Goal: Information Seeking & Learning: Learn about a topic

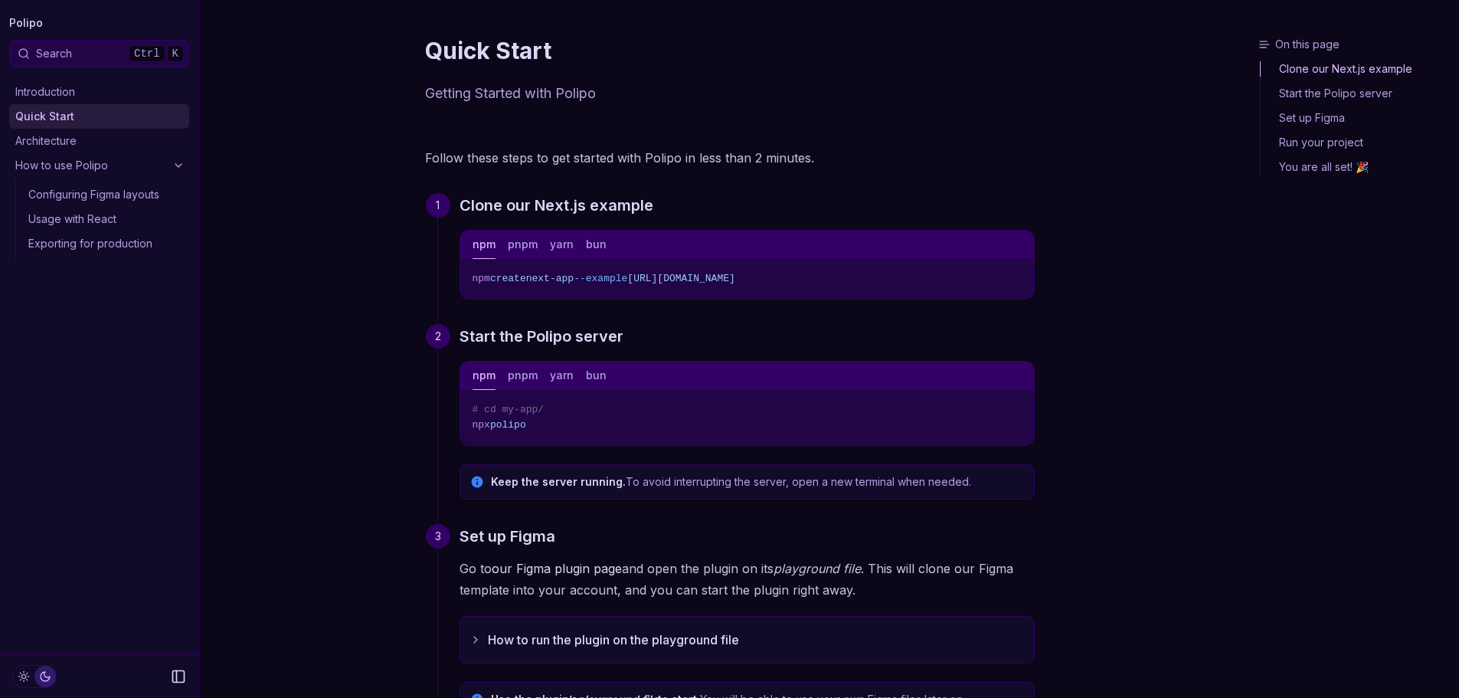
click at [1013, 283] on button "Copy Text" at bounding box center [1016, 276] width 23 height 23
click at [1016, 280] on icon "Copy Text" at bounding box center [1016, 276] width 11 height 11
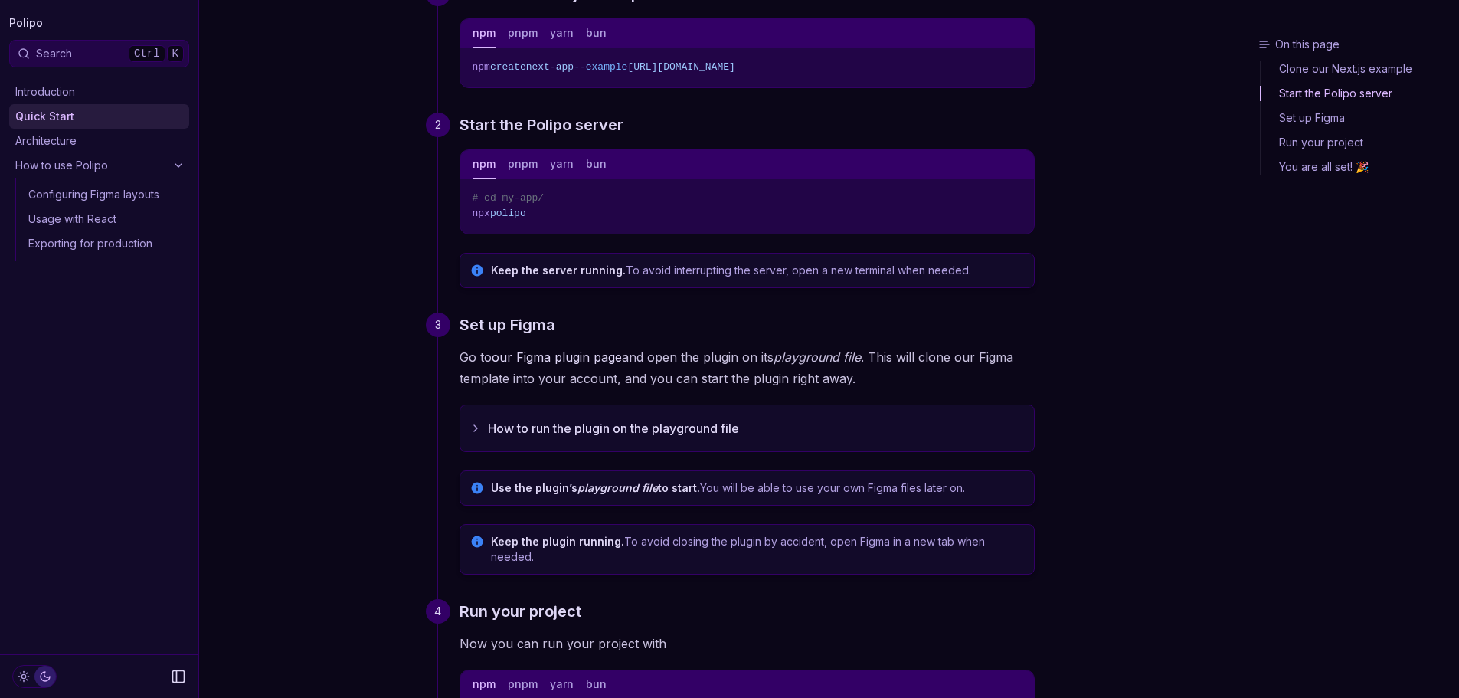
scroll to position [210, 0]
click at [665, 429] on button "How to run the plugin on the playground file" at bounding box center [747, 430] width 574 height 46
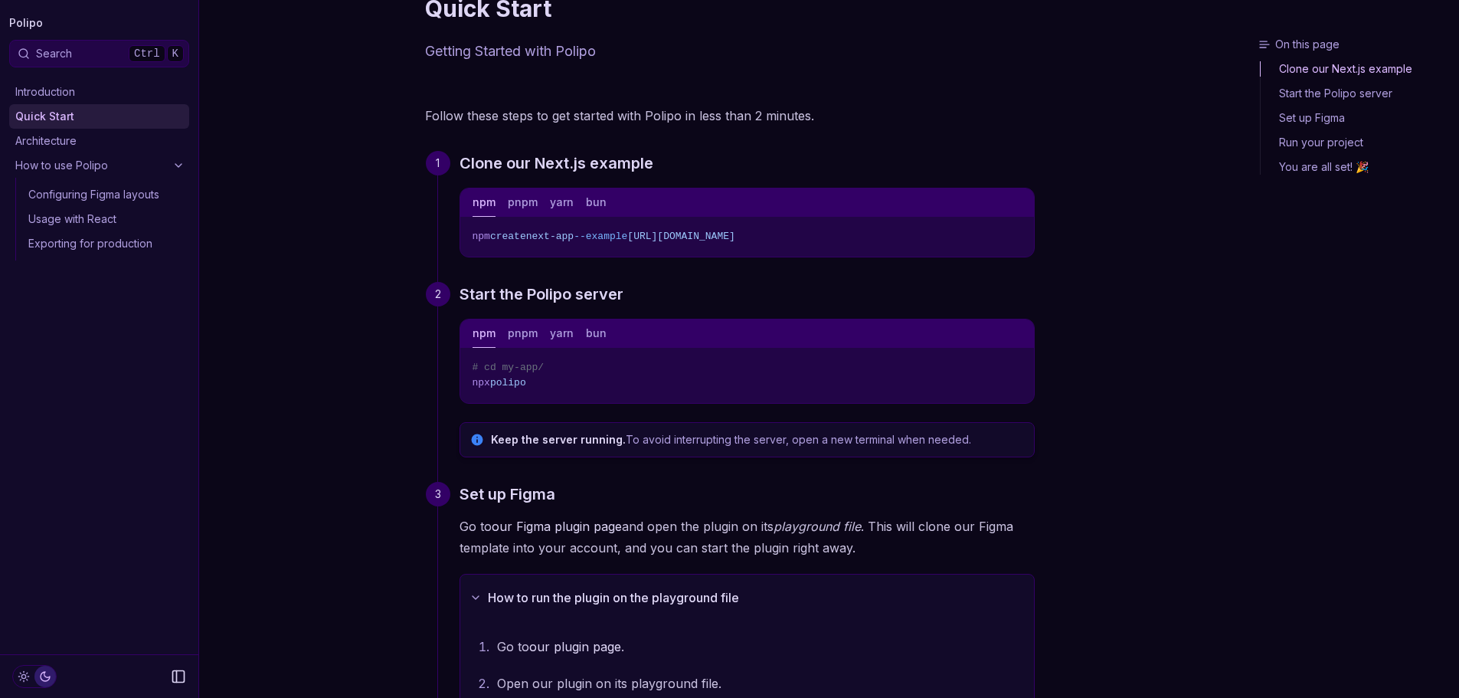
scroll to position [0, 0]
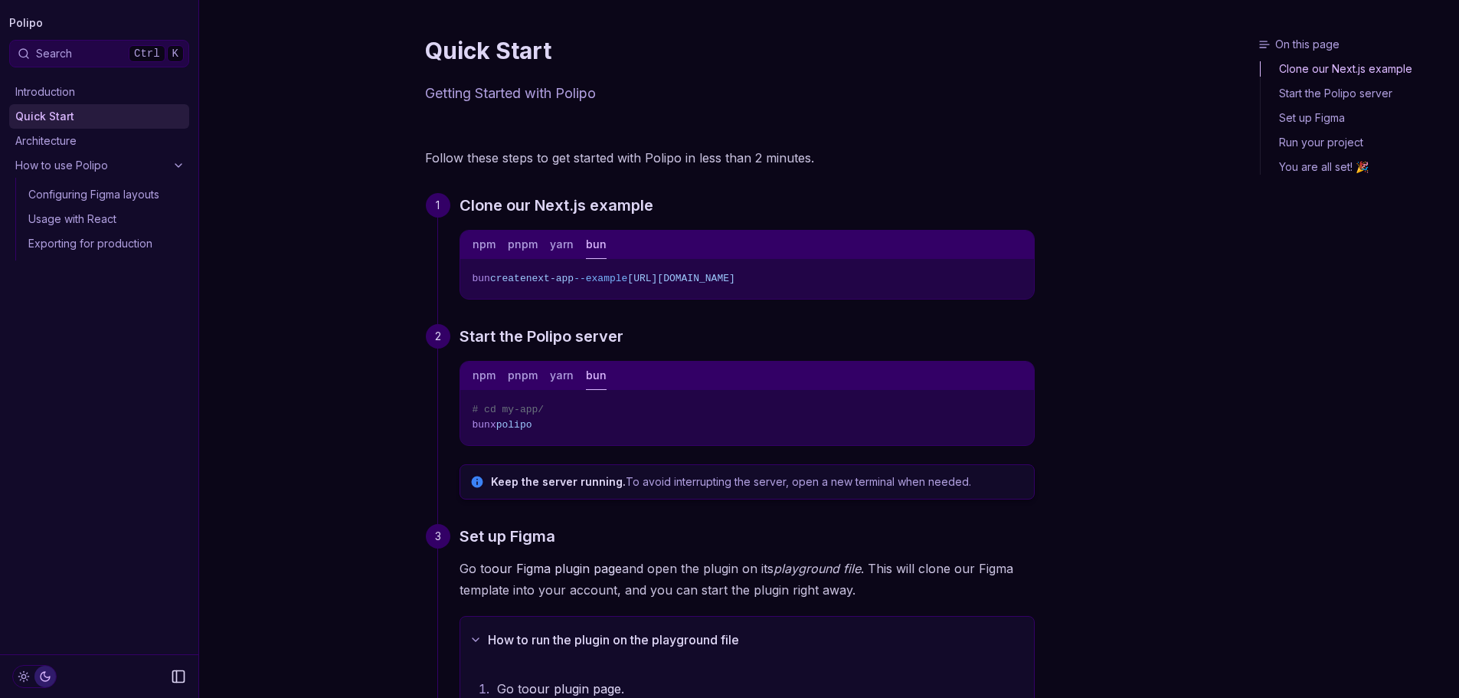
click at [586, 244] on button "bun" at bounding box center [596, 245] width 21 height 28
click at [650, 201] on link "Clone our Next.js example" at bounding box center [557, 205] width 194 height 25
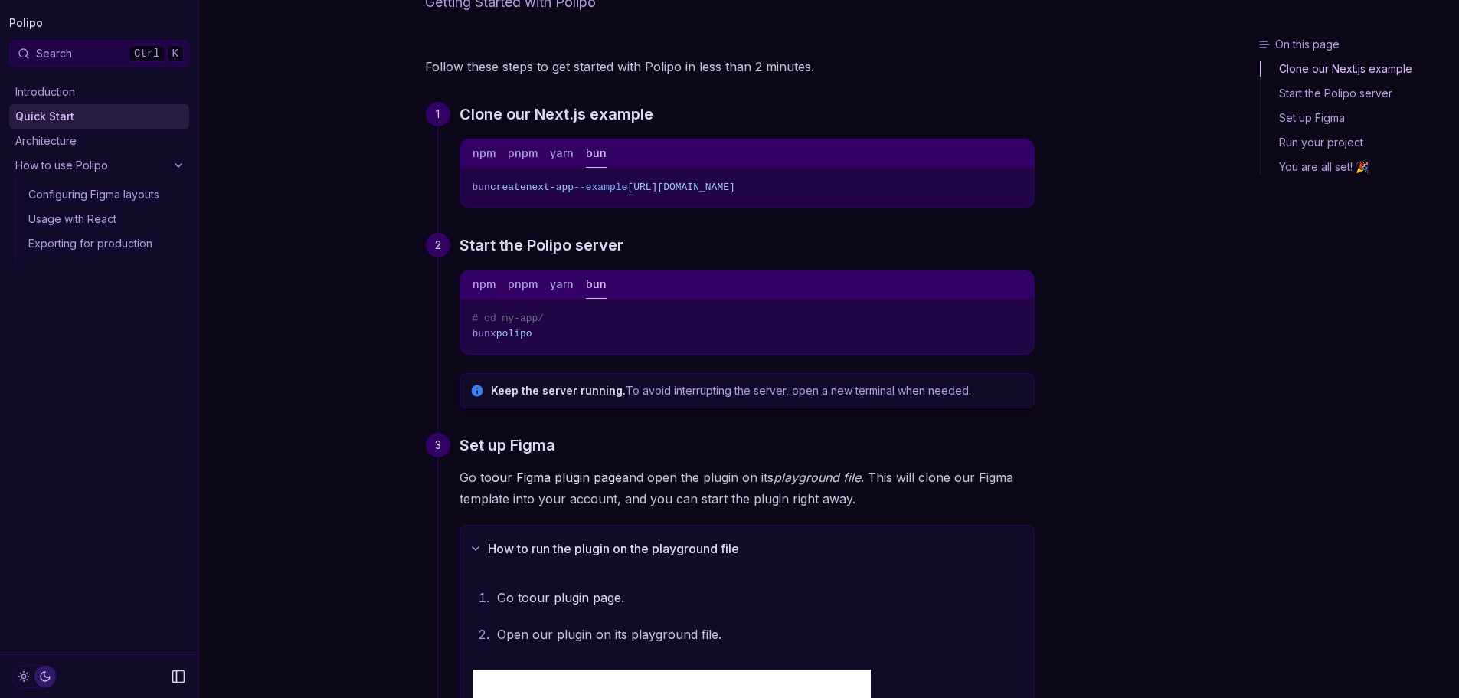
scroll to position [90, 0]
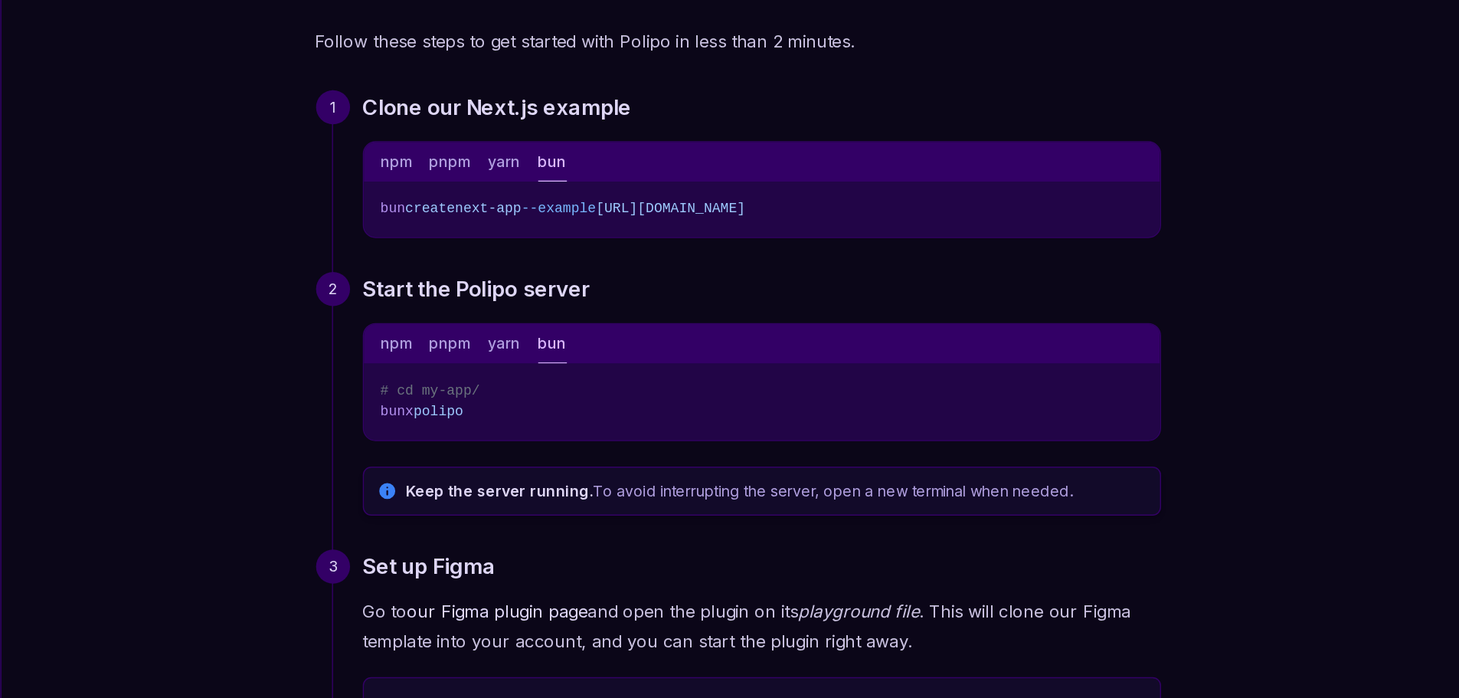
click at [718, 187] on span "https://github.com/getpolipo/examples/tree/main/nextjs/blog-starter" at bounding box center [680, 187] width 107 height 11
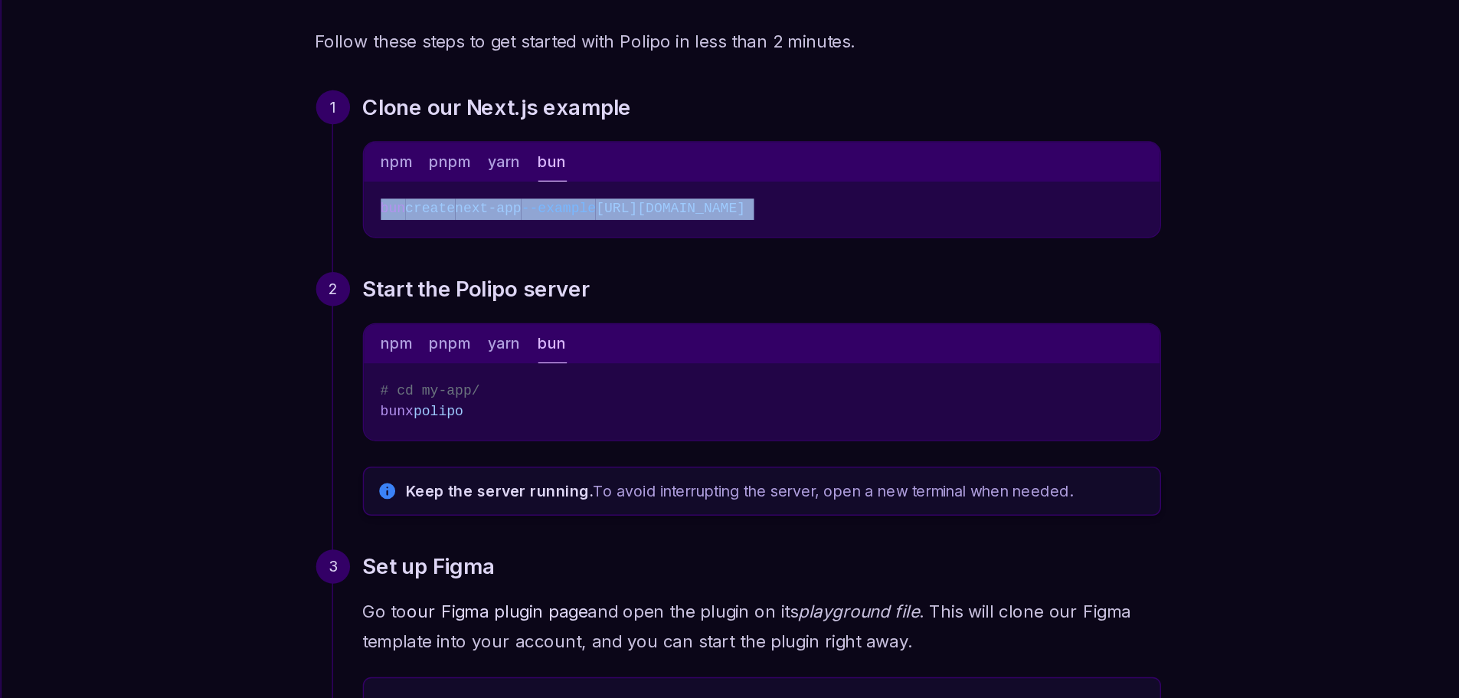
click at [718, 187] on span "https://github.com/getpolipo/examples/tree/main/nextjs/blog-starter" at bounding box center [680, 187] width 107 height 11
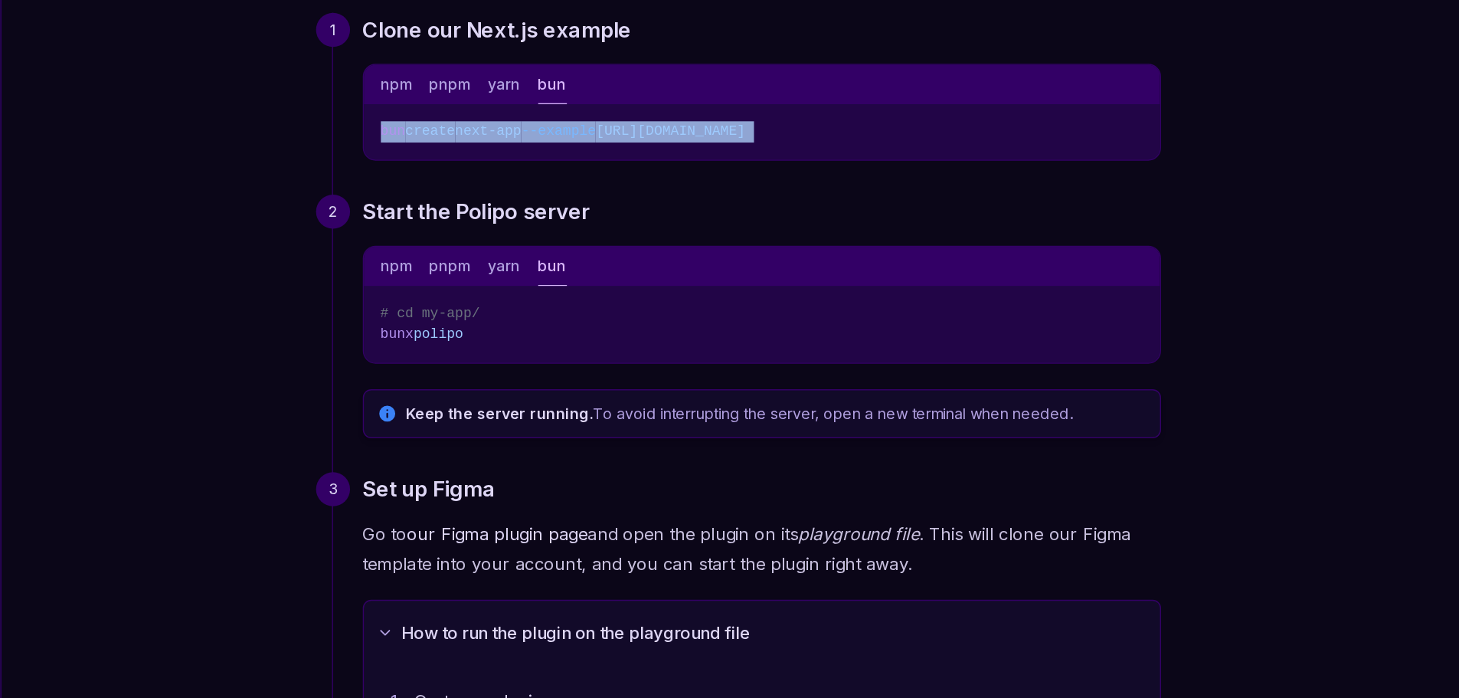
click at [486, 281] on button "npm" at bounding box center [484, 285] width 23 height 28
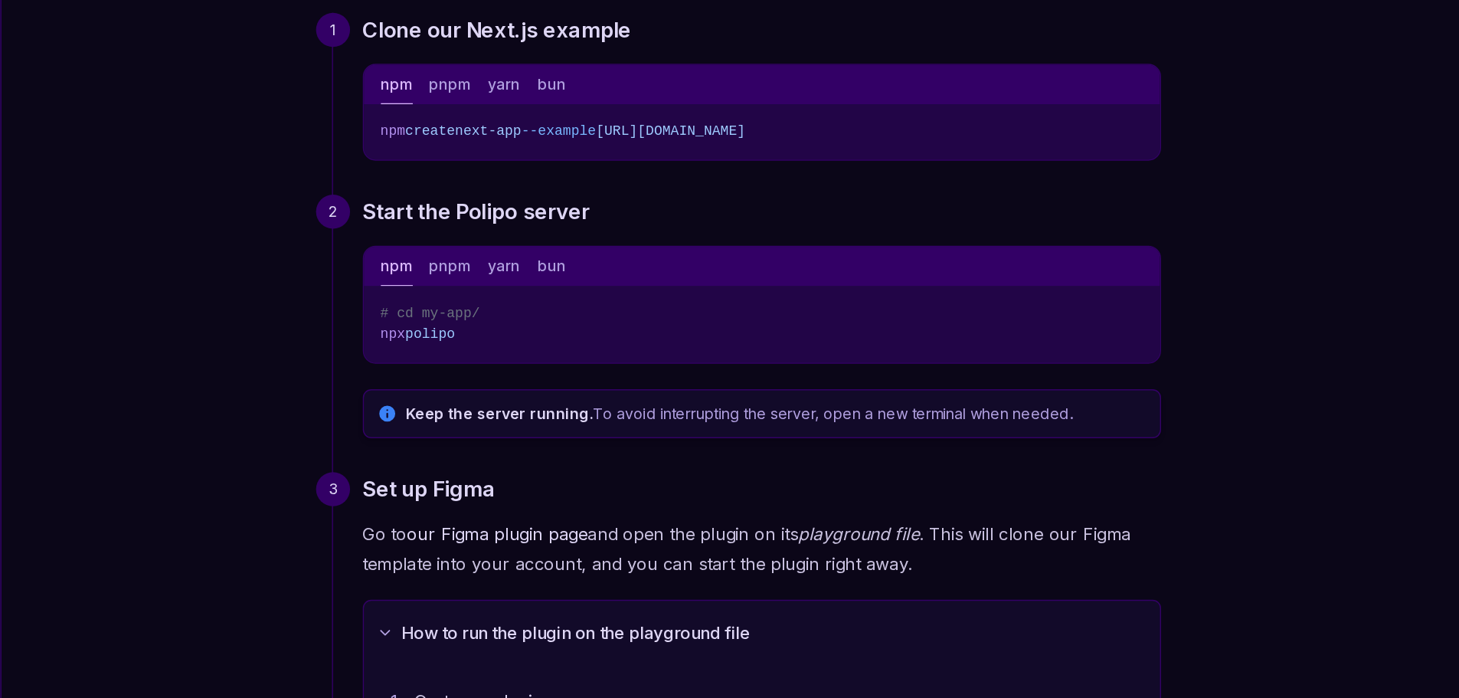
click at [1014, 314] on icon "Copy Text" at bounding box center [1016, 317] width 11 height 11
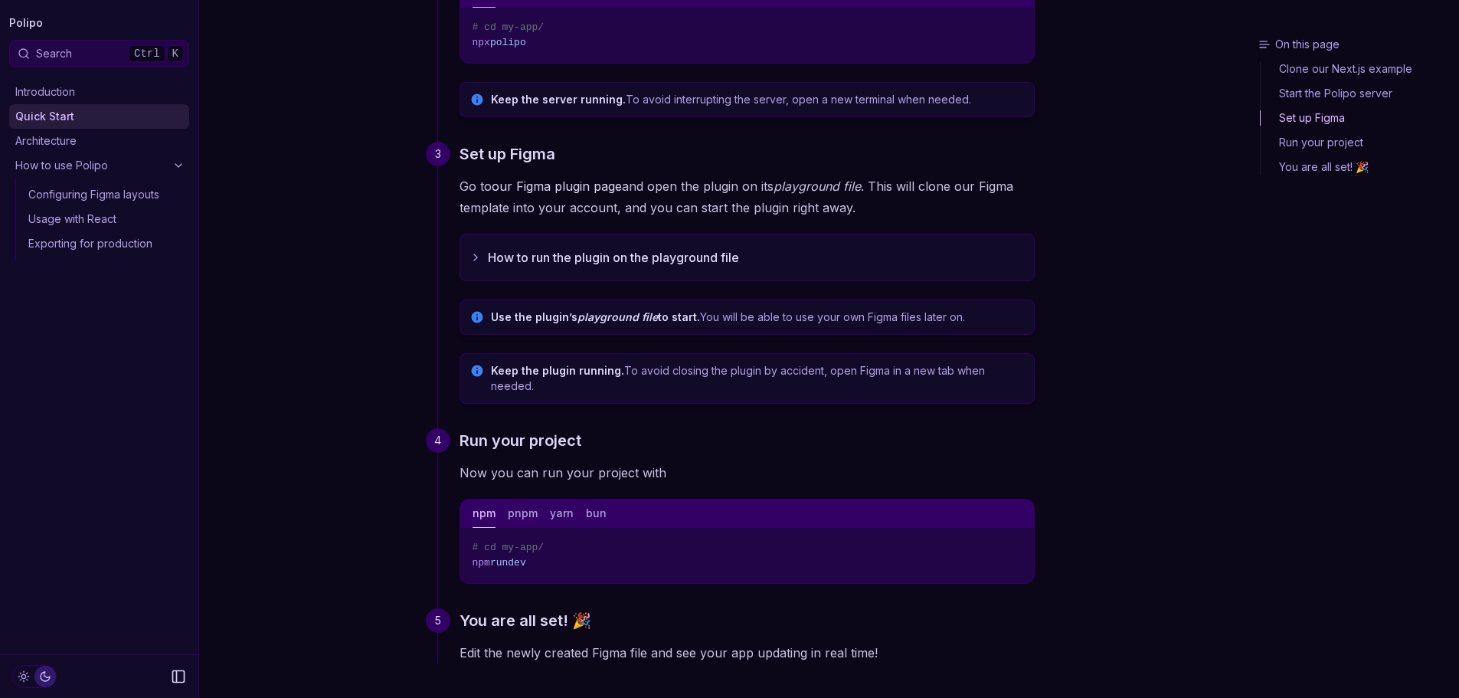
scroll to position [466, 0]
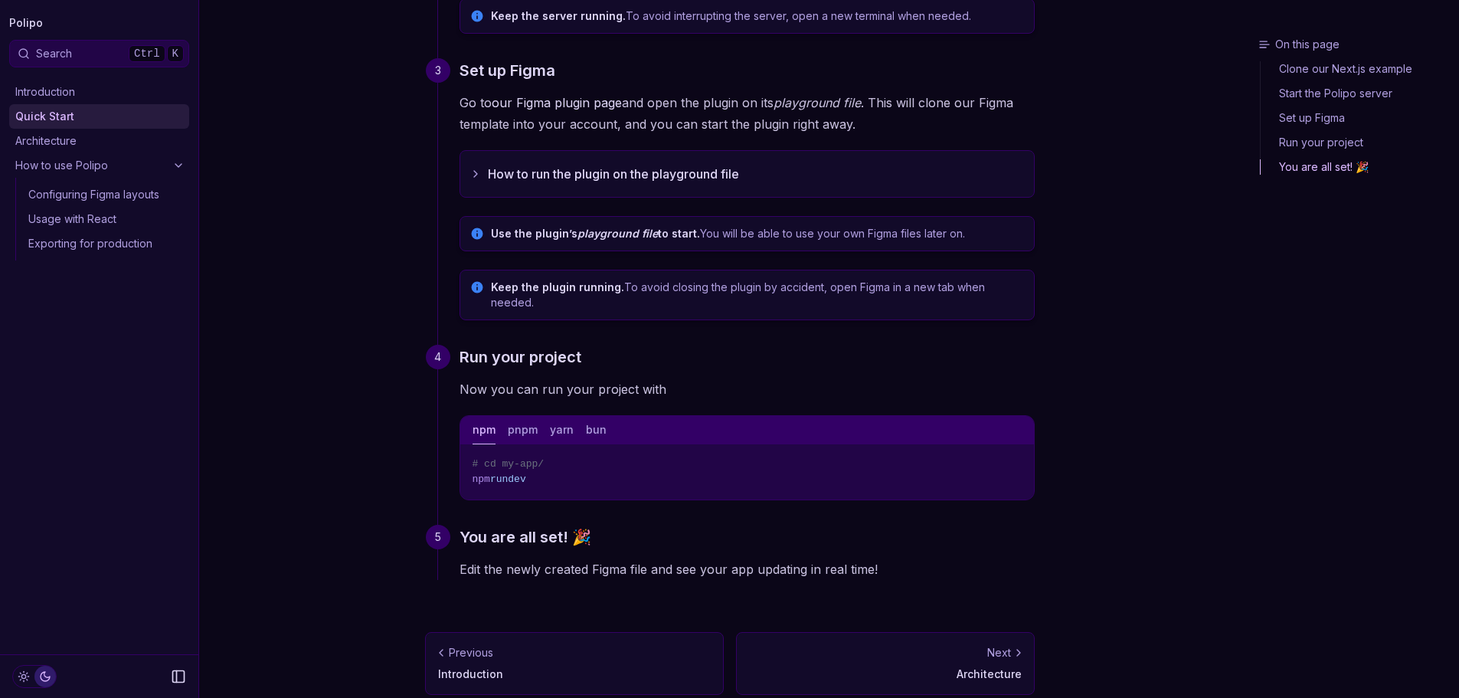
click at [185, 678] on rect "Collapse Sidebar" at bounding box center [178, 676] width 11 height 11
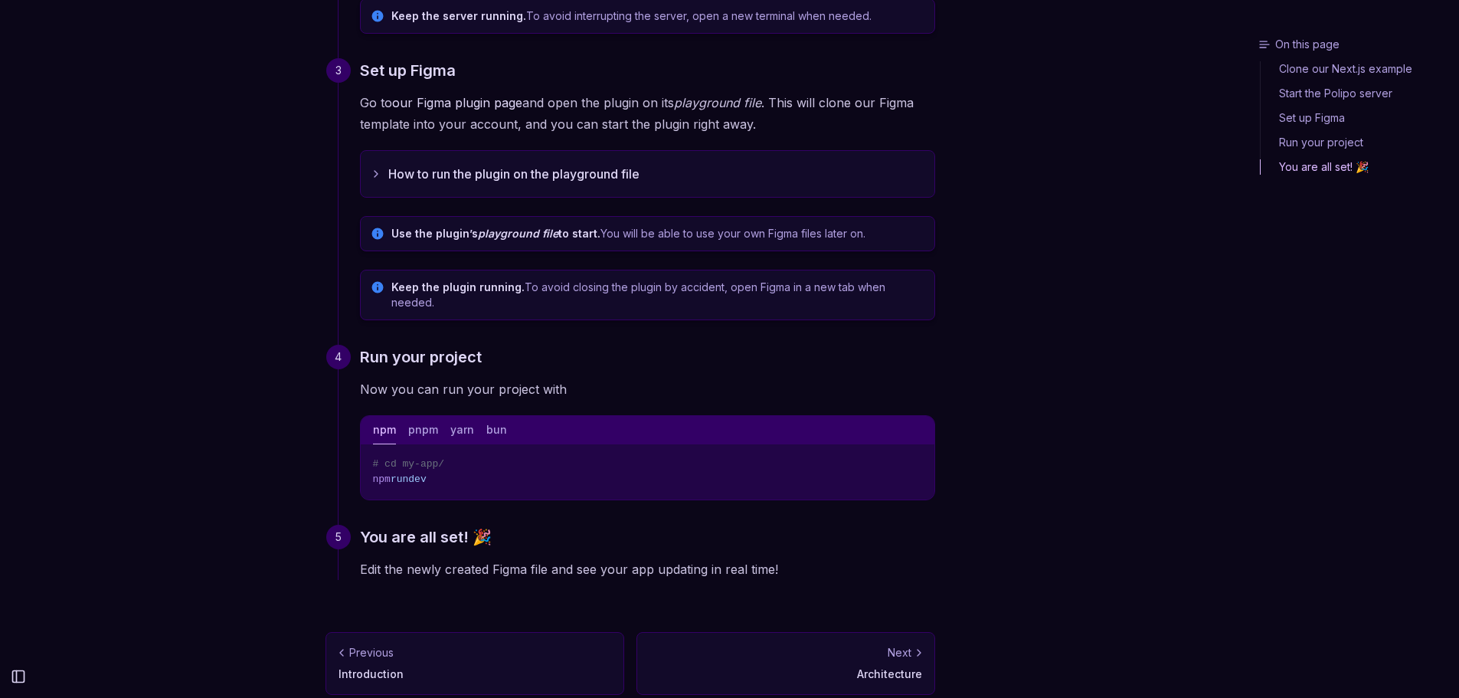
click at [15, 674] on icon "Collapse Sidebar" at bounding box center [18, 676] width 15 height 15
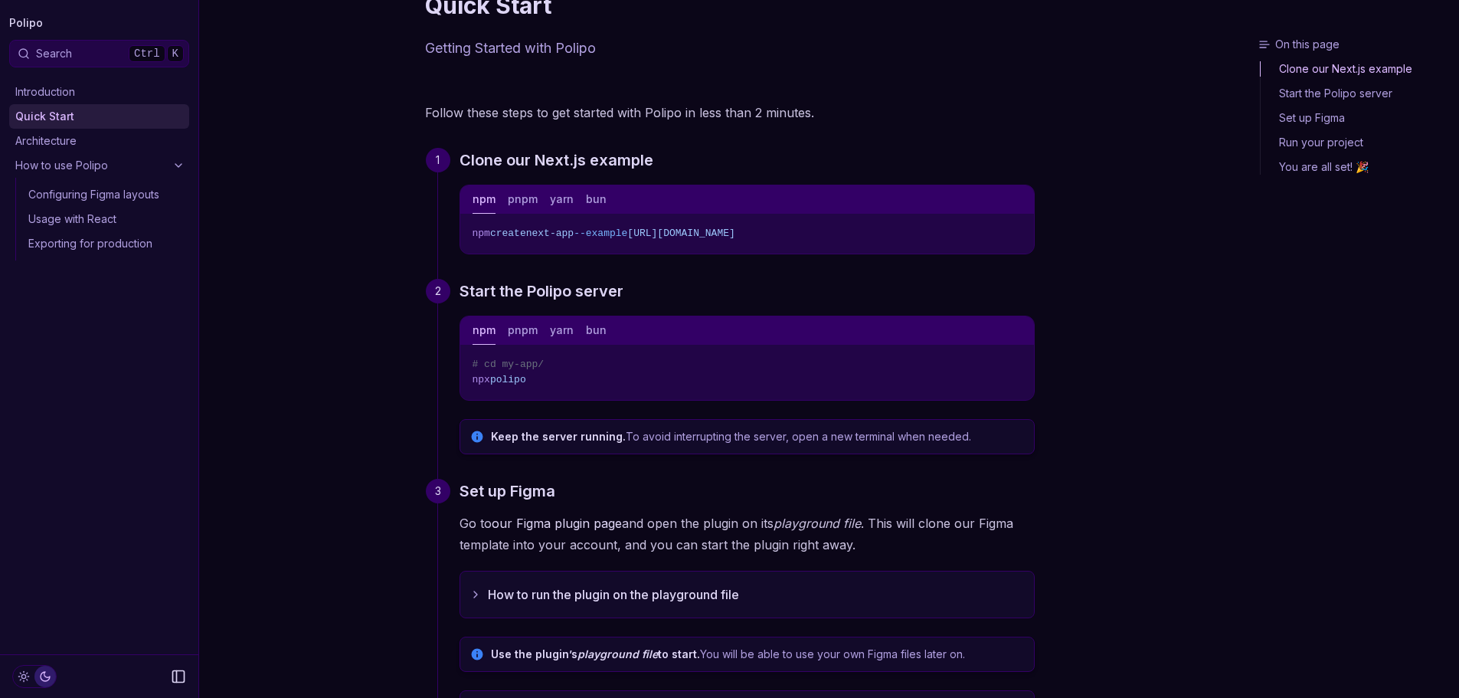
scroll to position [52, 0]
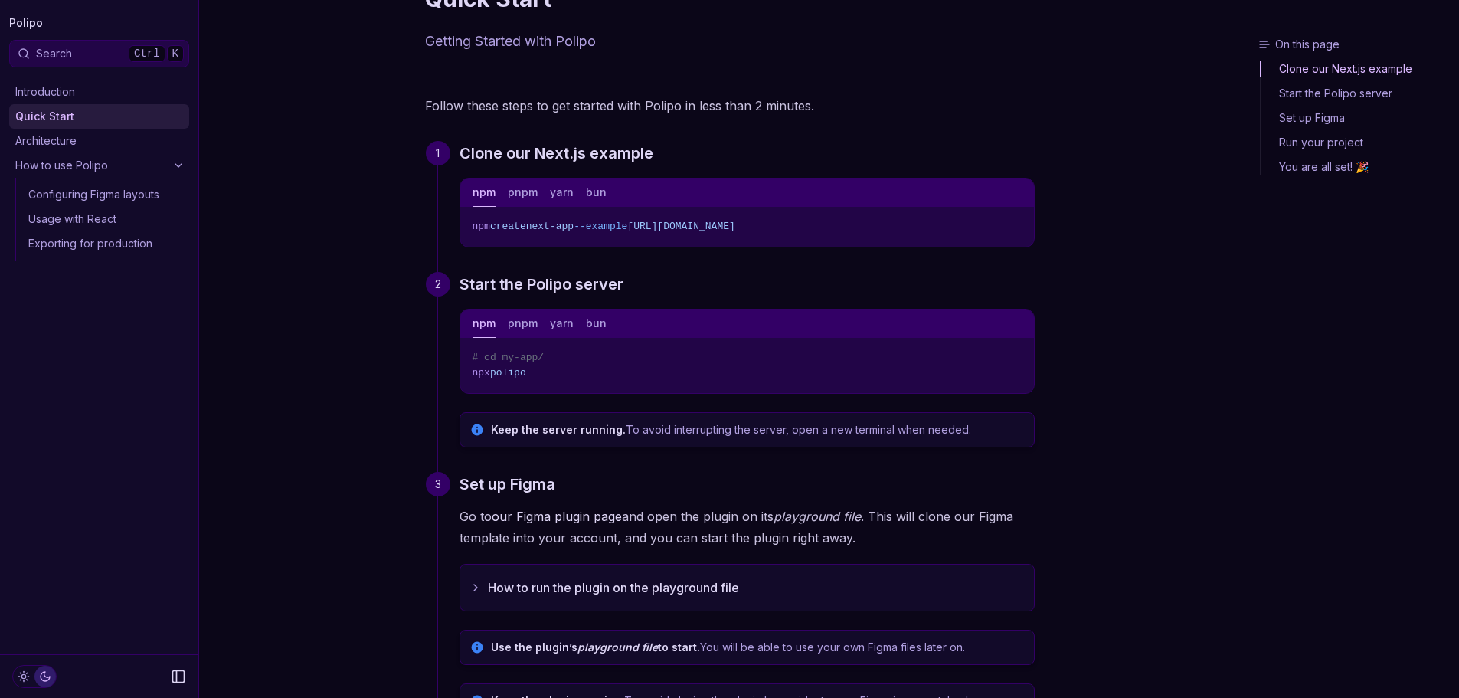
click at [1018, 356] on icon "Copy Text" at bounding box center [1016, 355] width 11 height 11
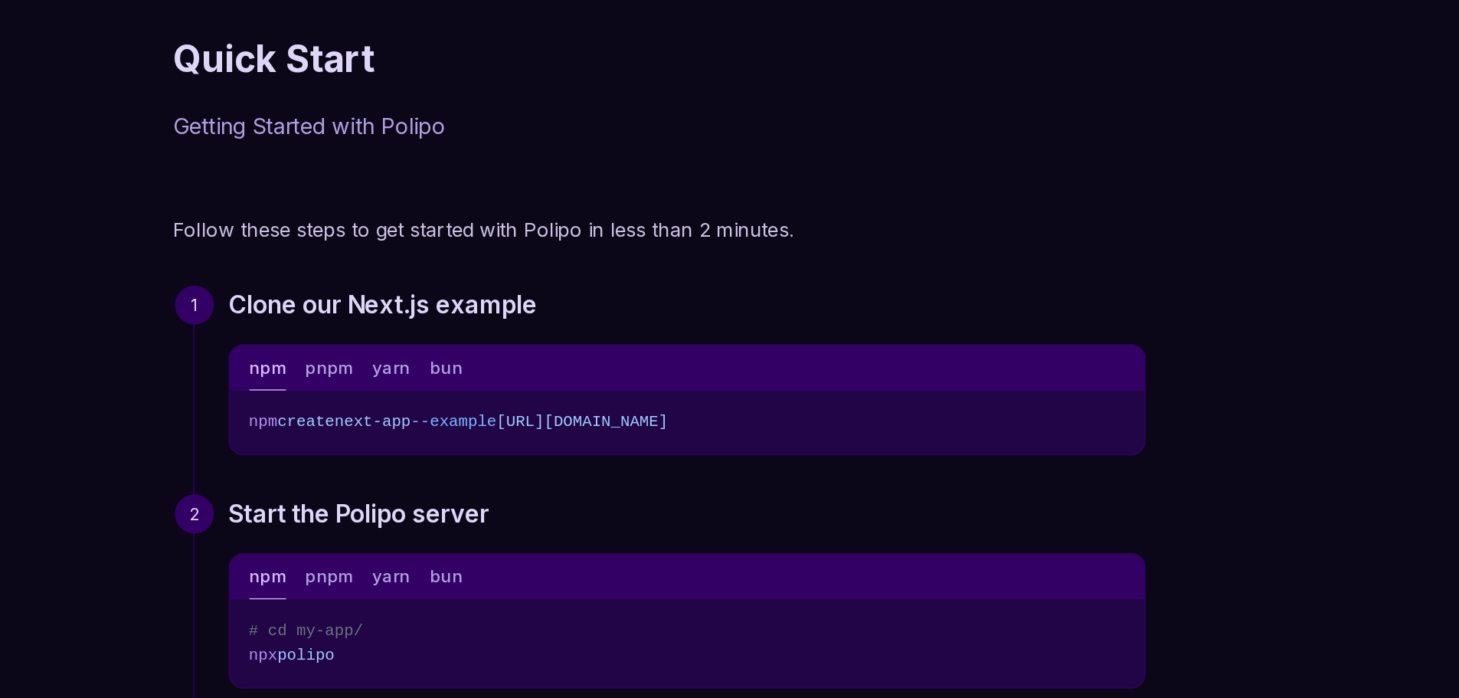
scroll to position [0, 0]
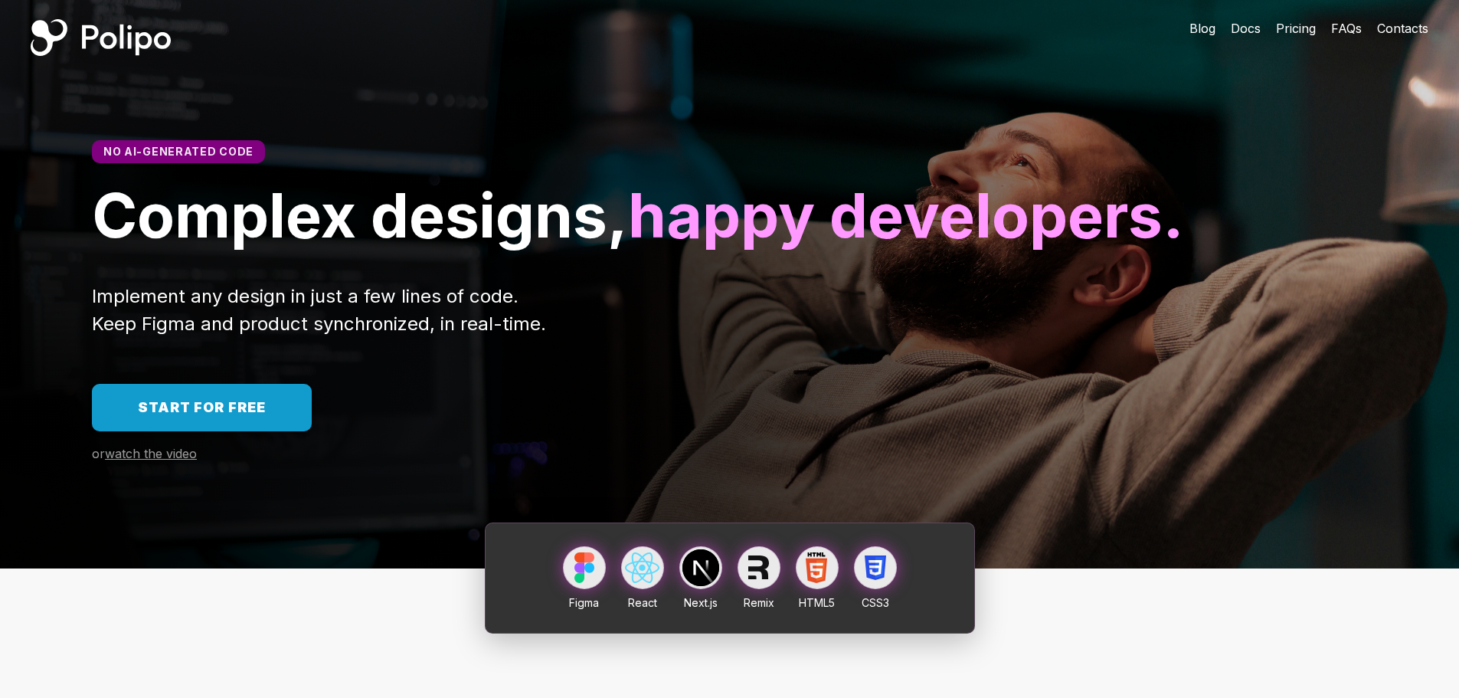
scroll to position [8, 0]
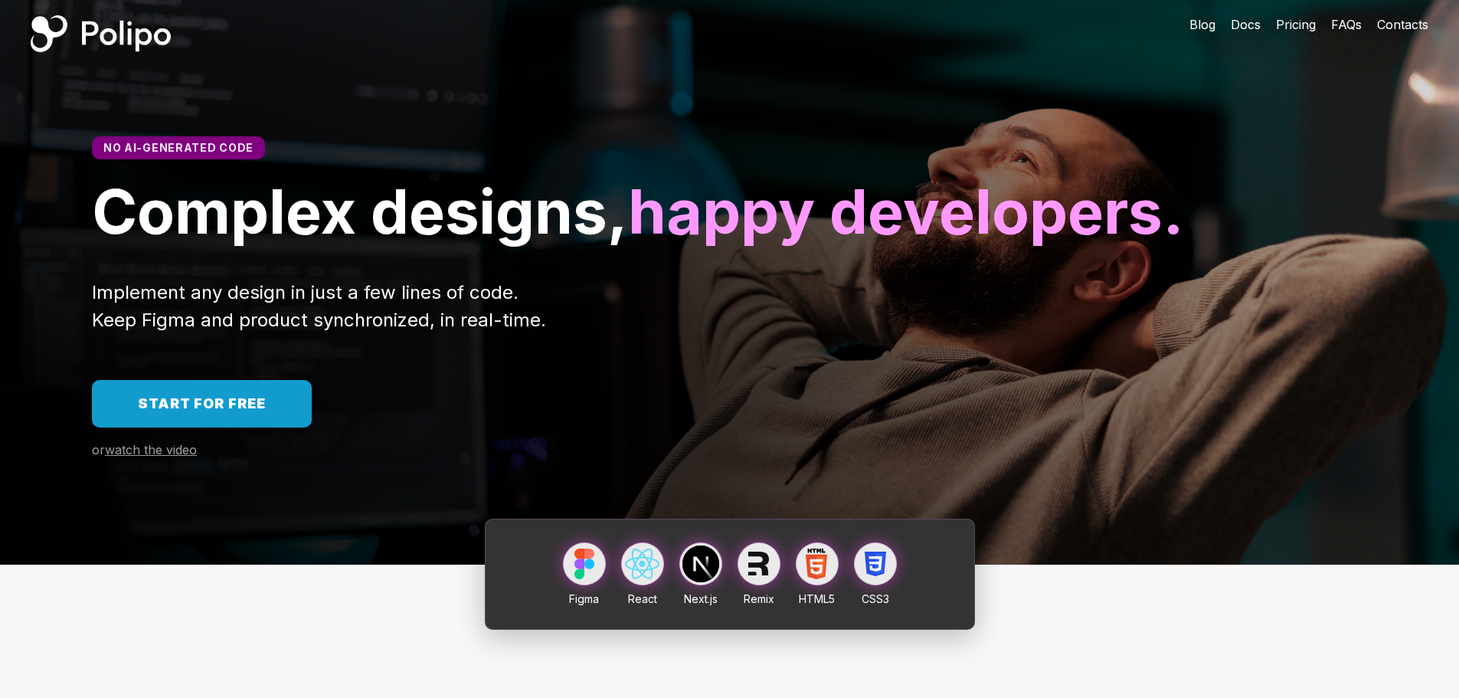
click at [1240, 17] on span "Docs" at bounding box center [1246, 24] width 30 height 15
click at [1401, 21] on span "Contacts" at bounding box center [1402, 24] width 51 height 15
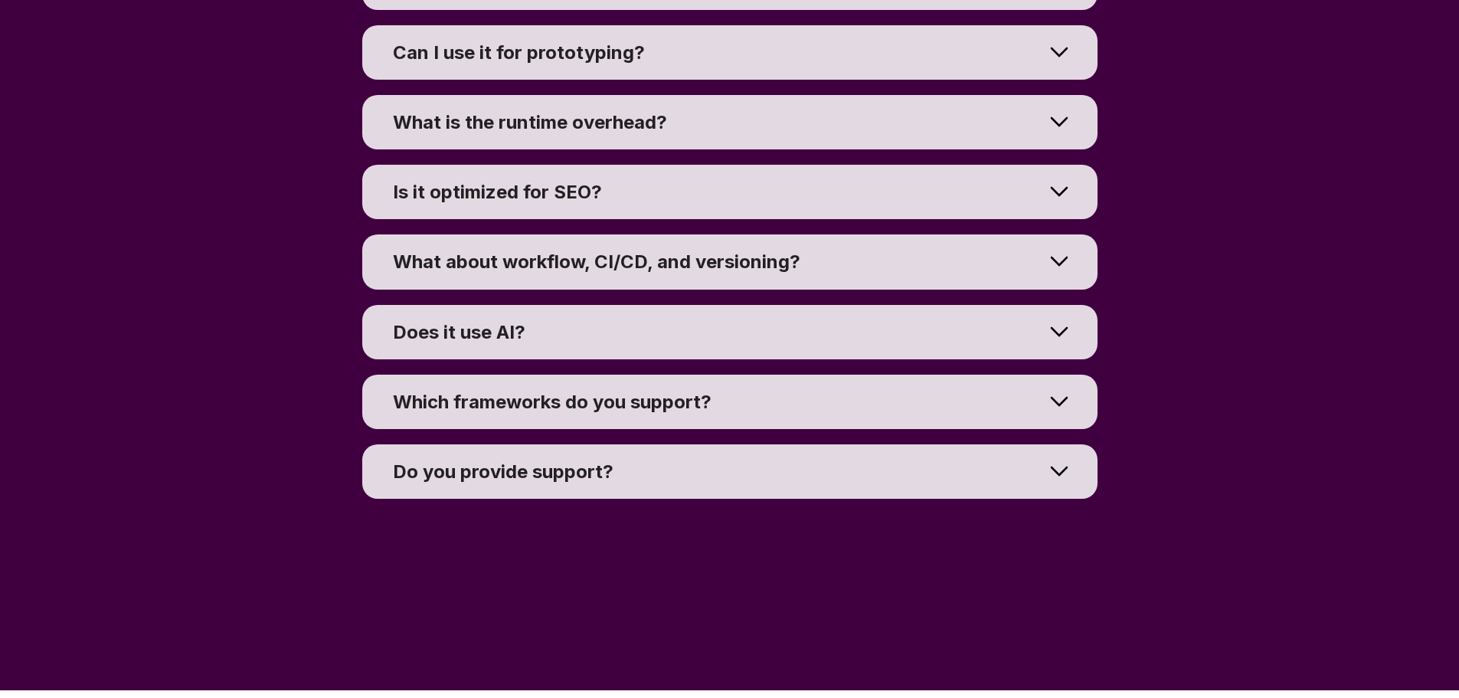
scroll to position [11161, 0]
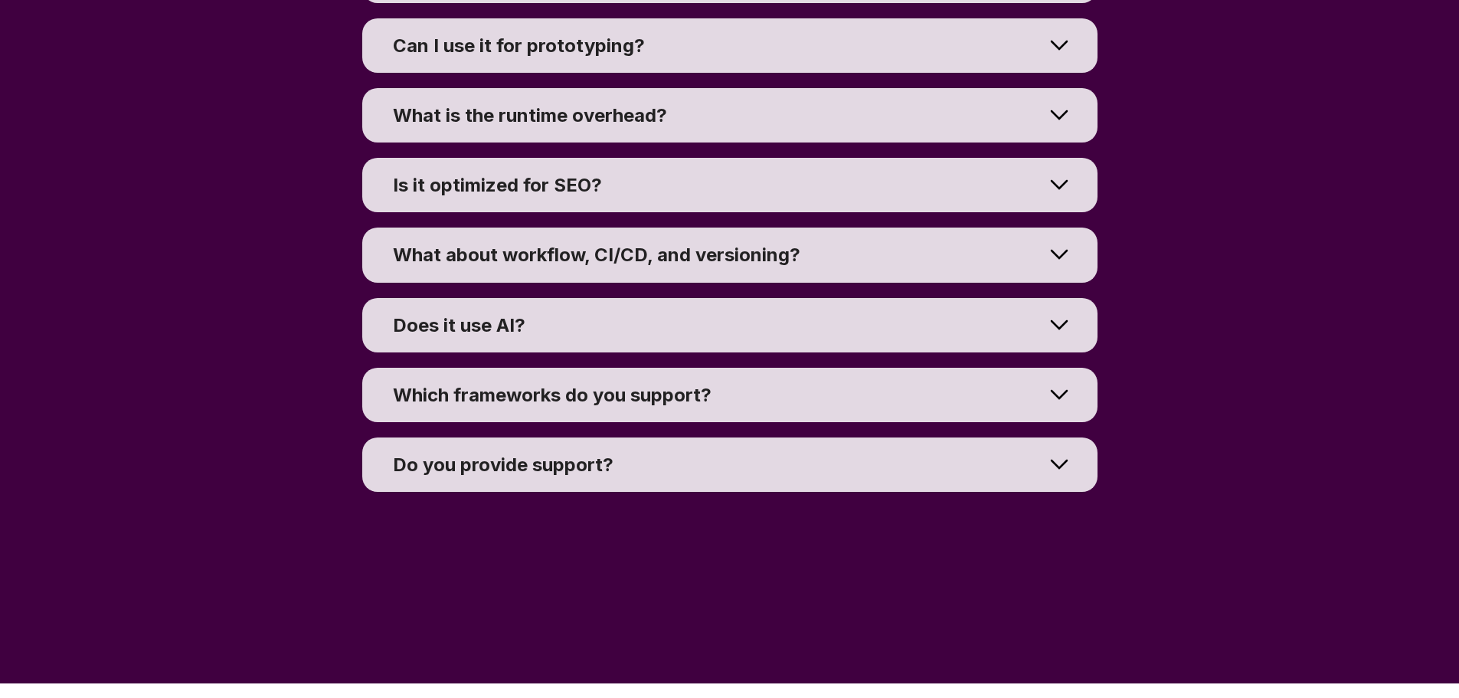
click at [823, 407] on div "Which frameworks do you support?" at bounding box center [718, 395] width 651 height 24
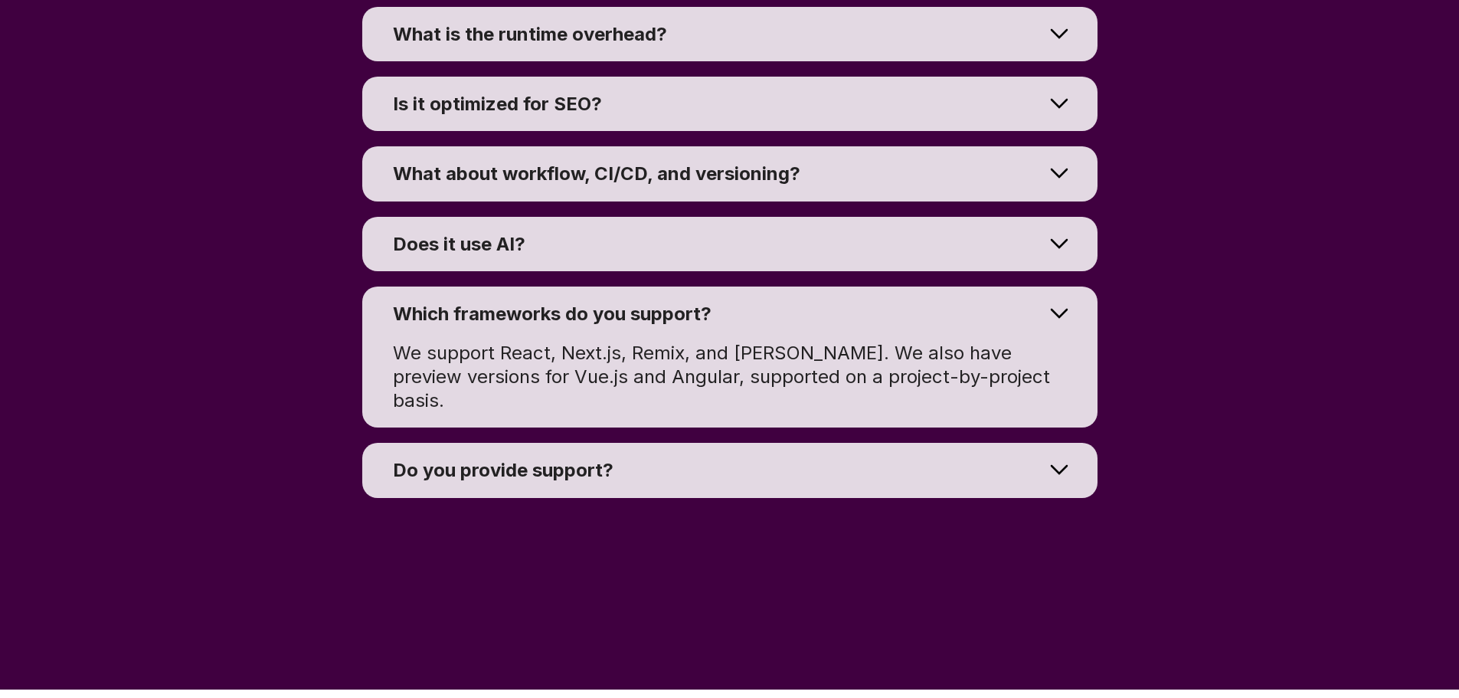
scroll to position [11248, 0]
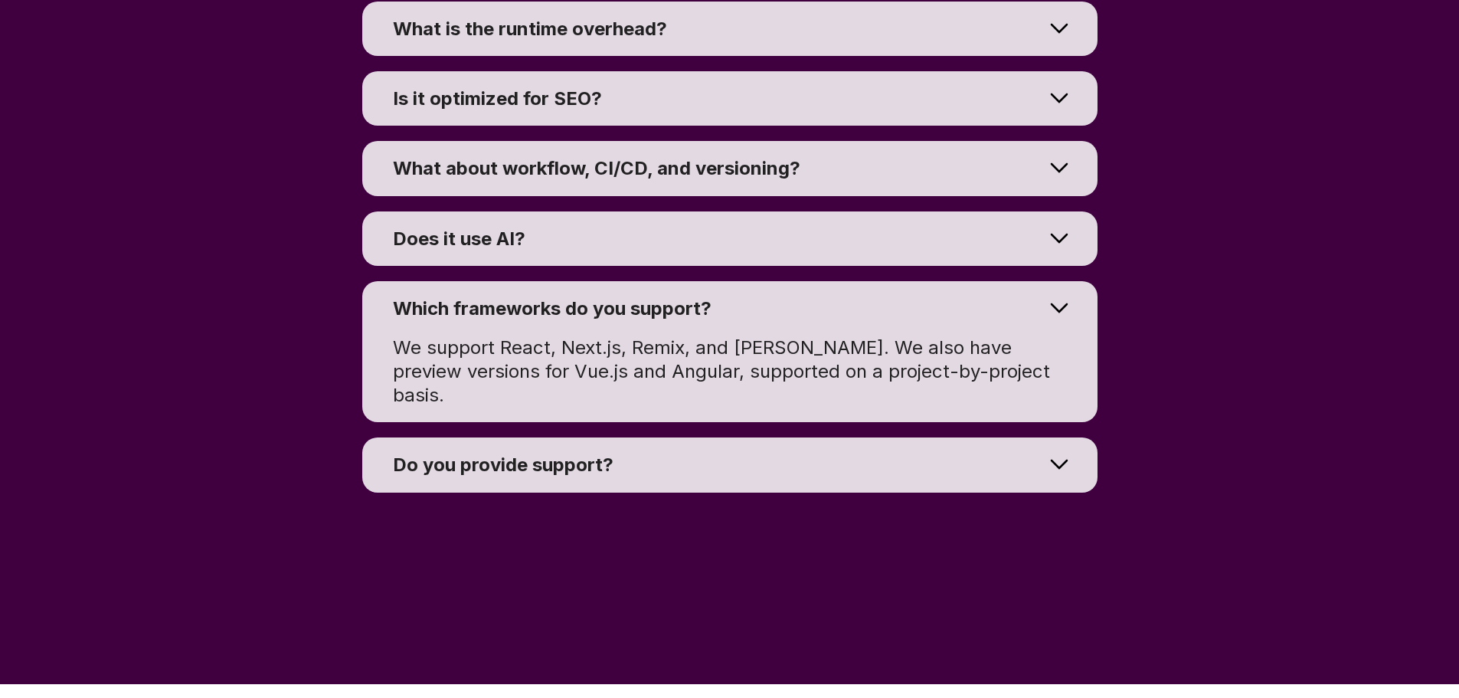
click at [815, 477] on div "Do you provide support?" at bounding box center [718, 465] width 651 height 24
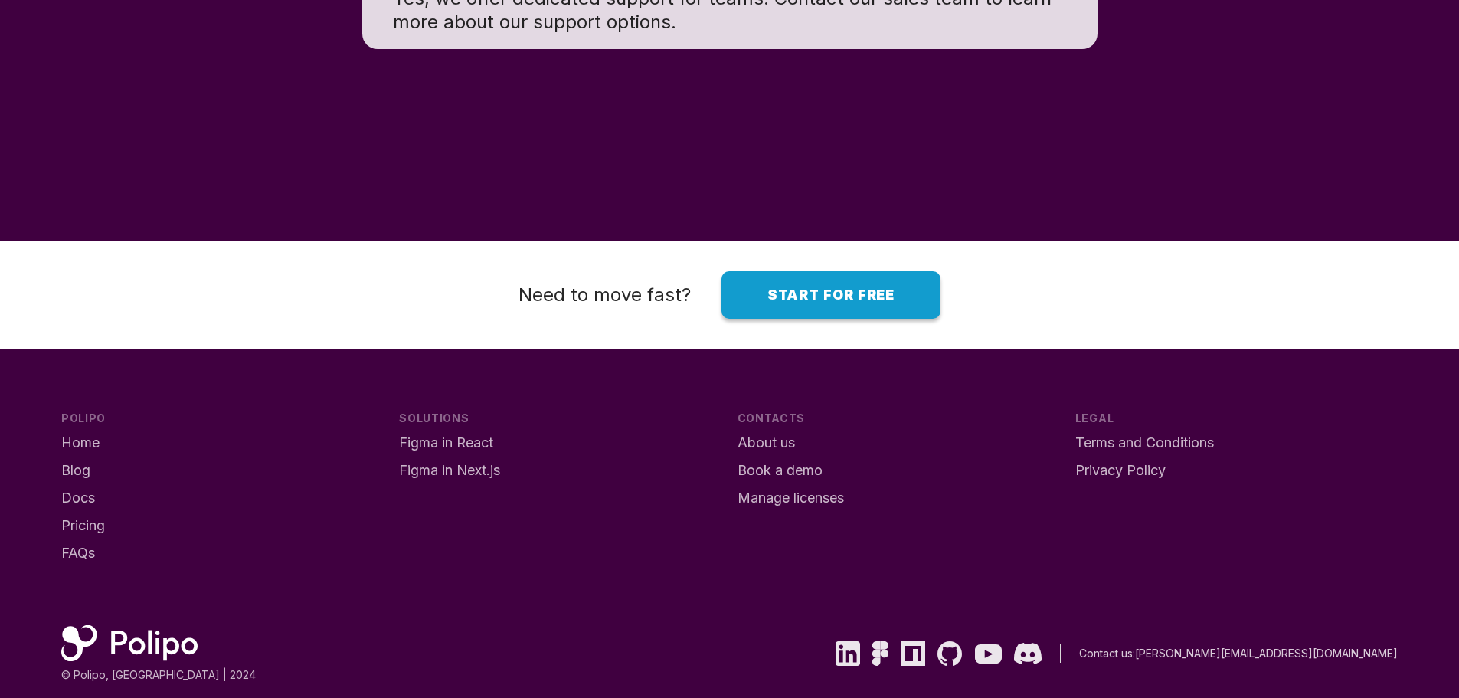
scroll to position [11662, 0]
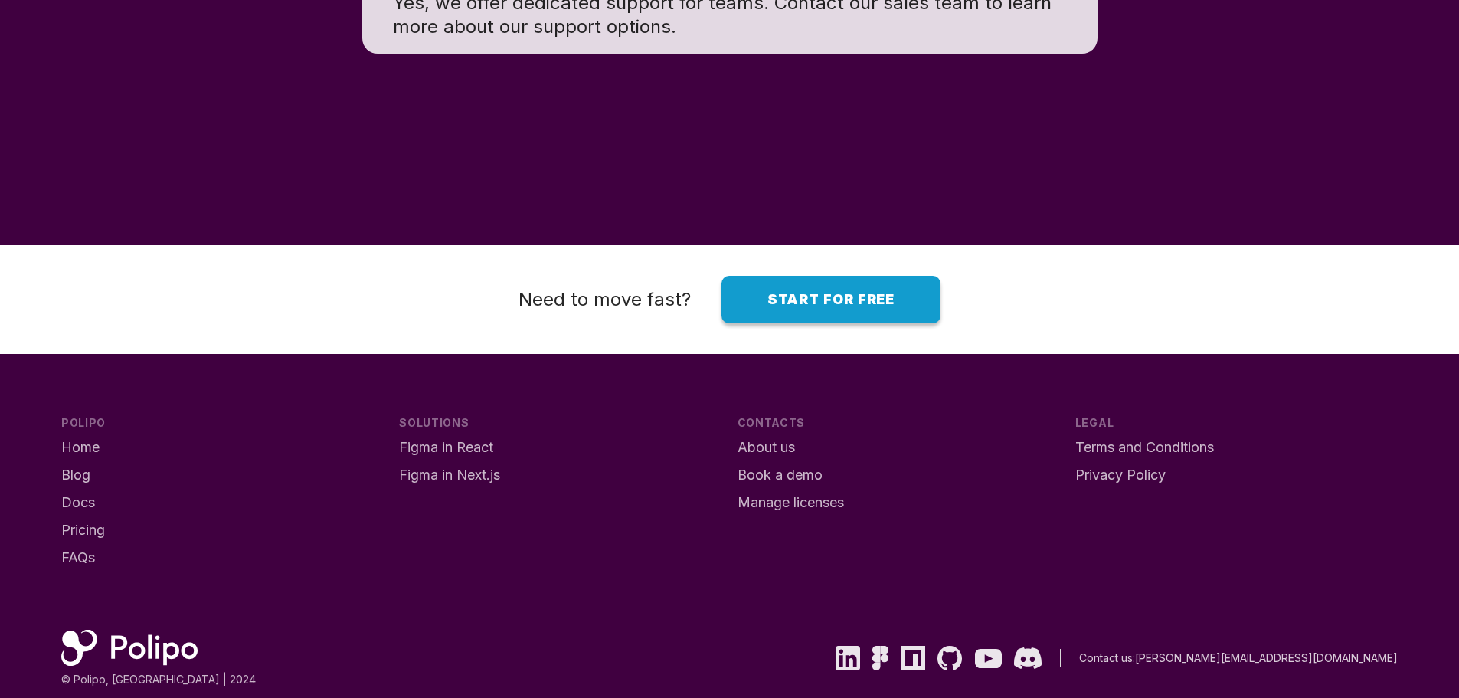
click at [797, 307] on span "Start for free" at bounding box center [832, 299] width 128 height 16
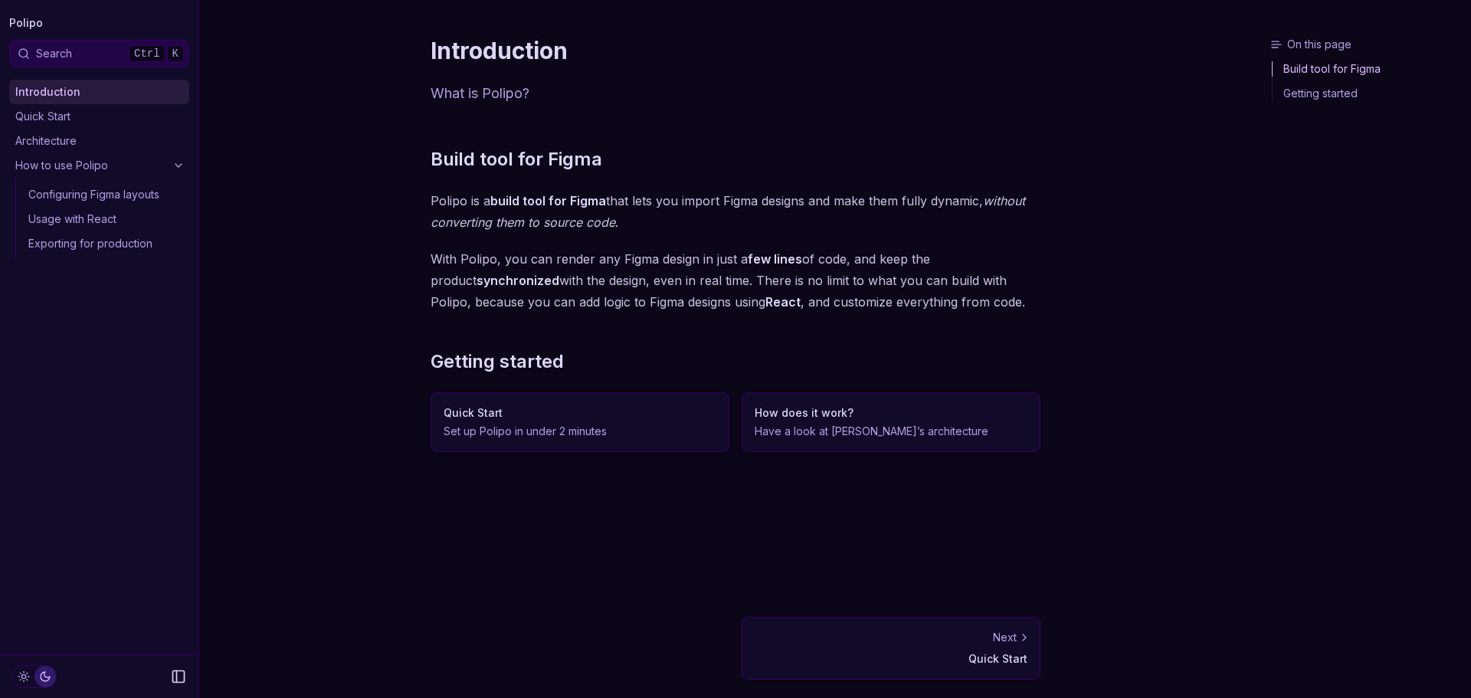
click at [172, 163] on icon at bounding box center [178, 165] width 12 height 12
click at [128, 145] on link "Architecture" at bounding box center [99, 141] width 180 height 25
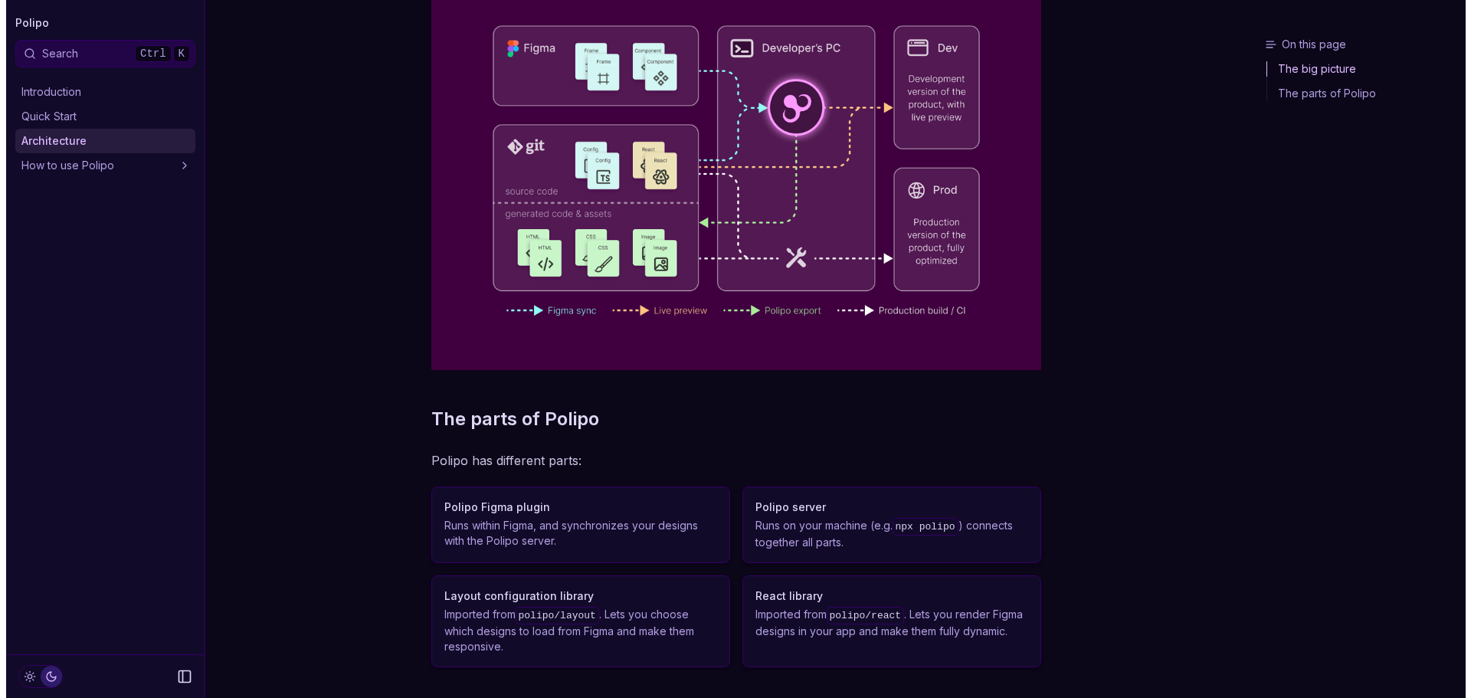
scroll to position [217, 0]
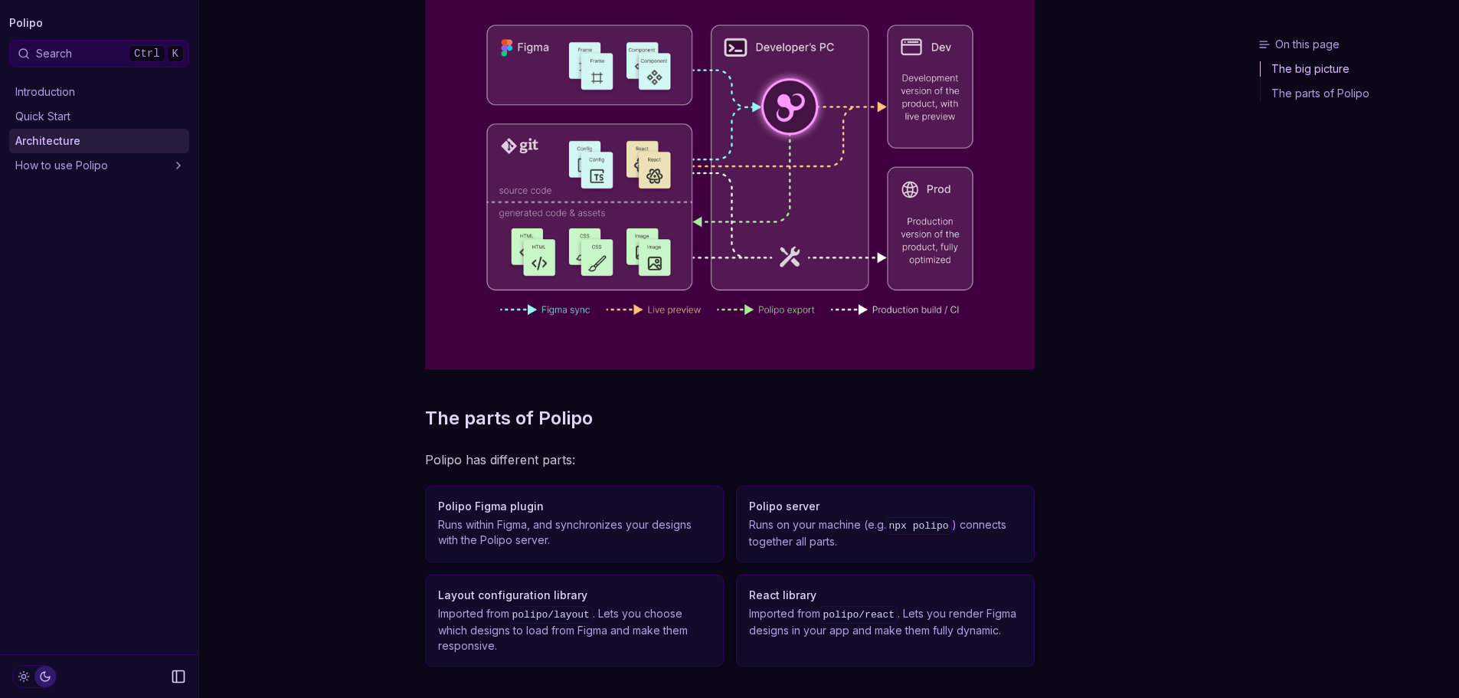
click at [1091, 126] on div "On this page The big picture Architecture How does it work The big picture The …" at bounding box center [729, 283] width 1061 height 1001
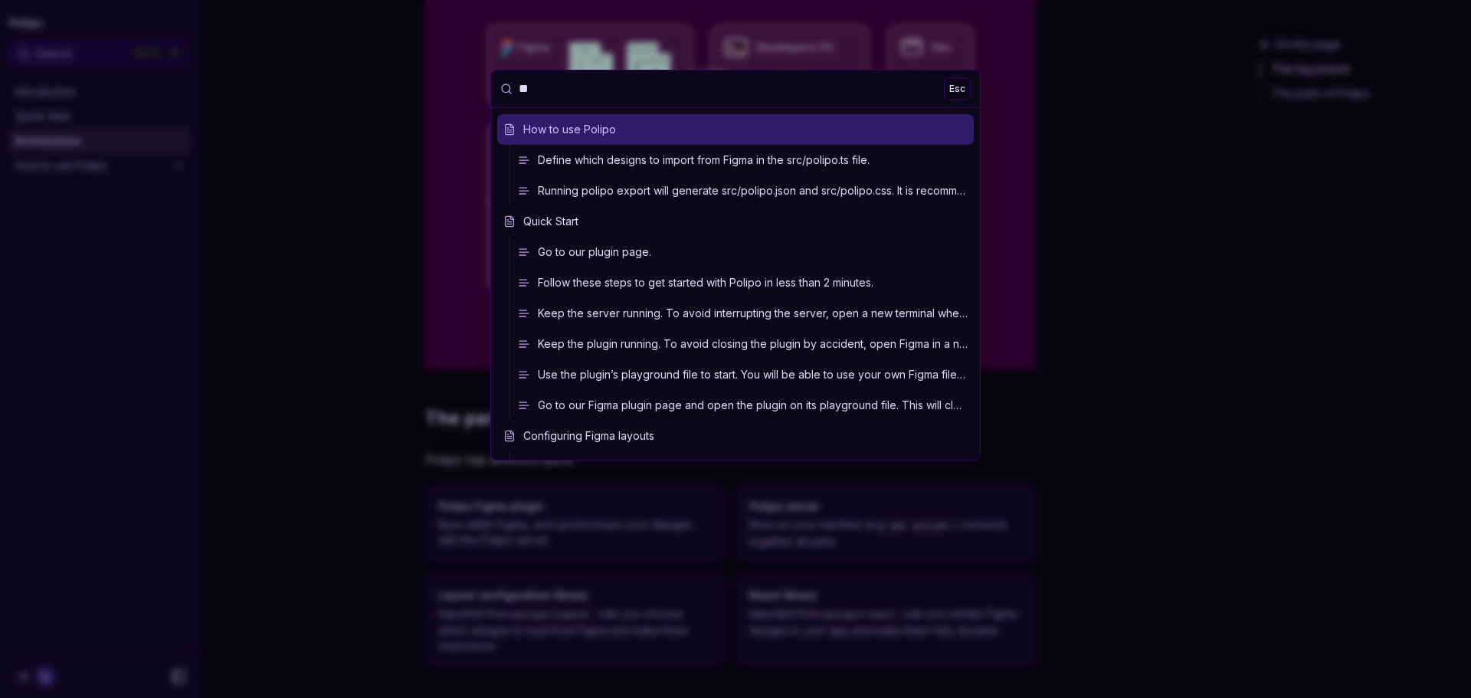
type input "*"
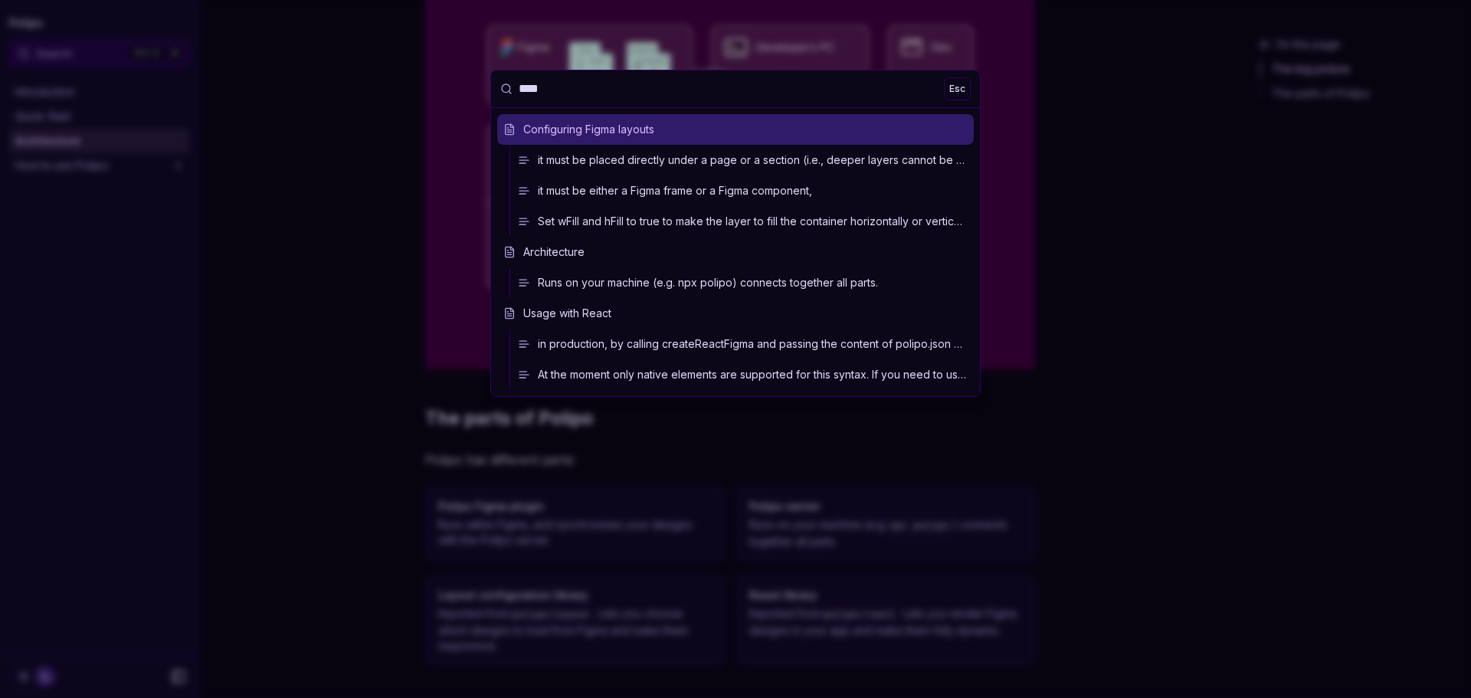
scroll to position [0, 0]
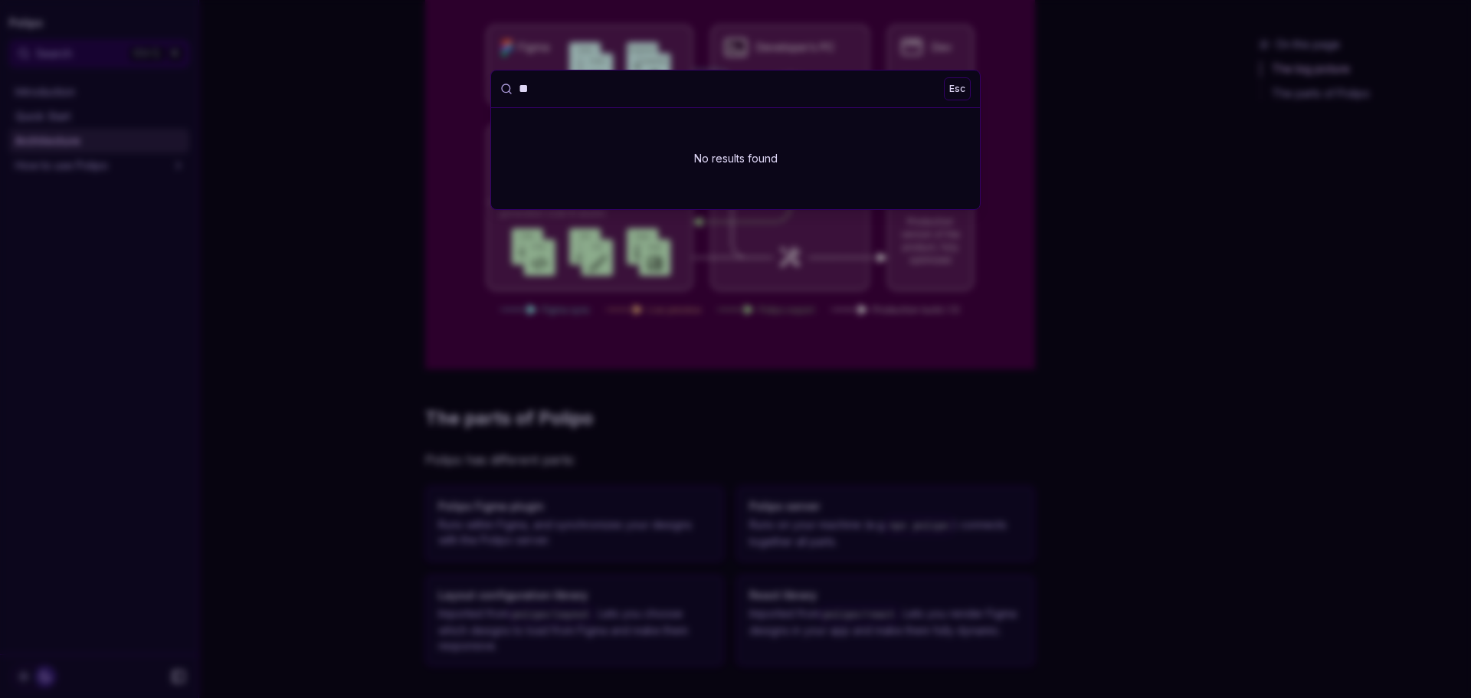
type input "*"
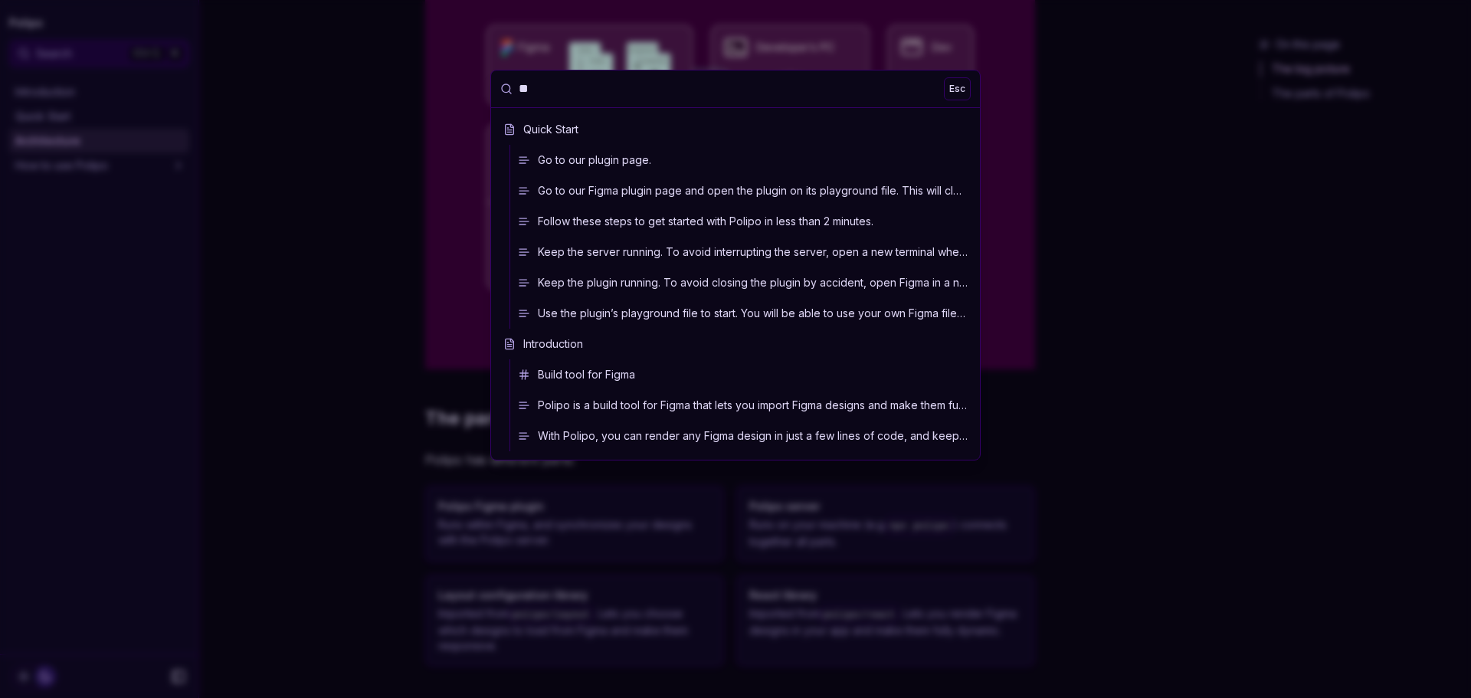
type input "*"
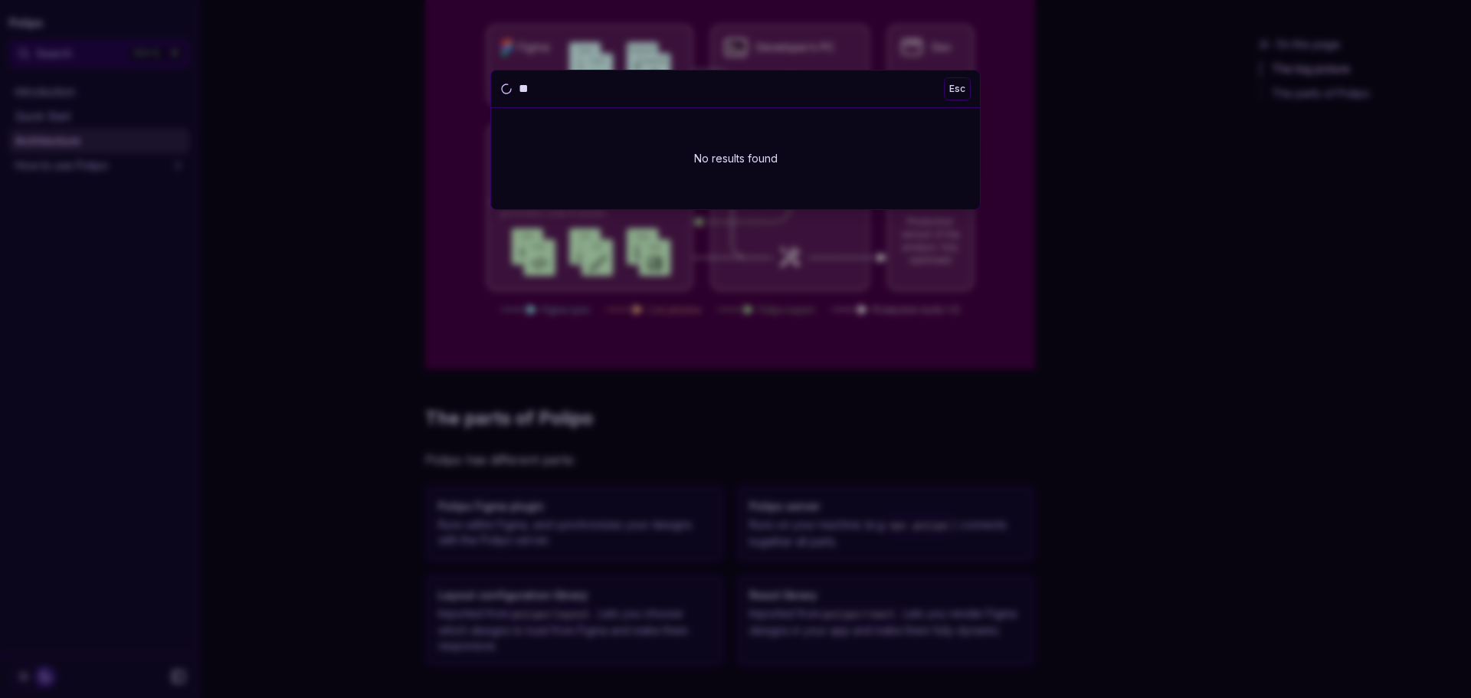
type input "*"
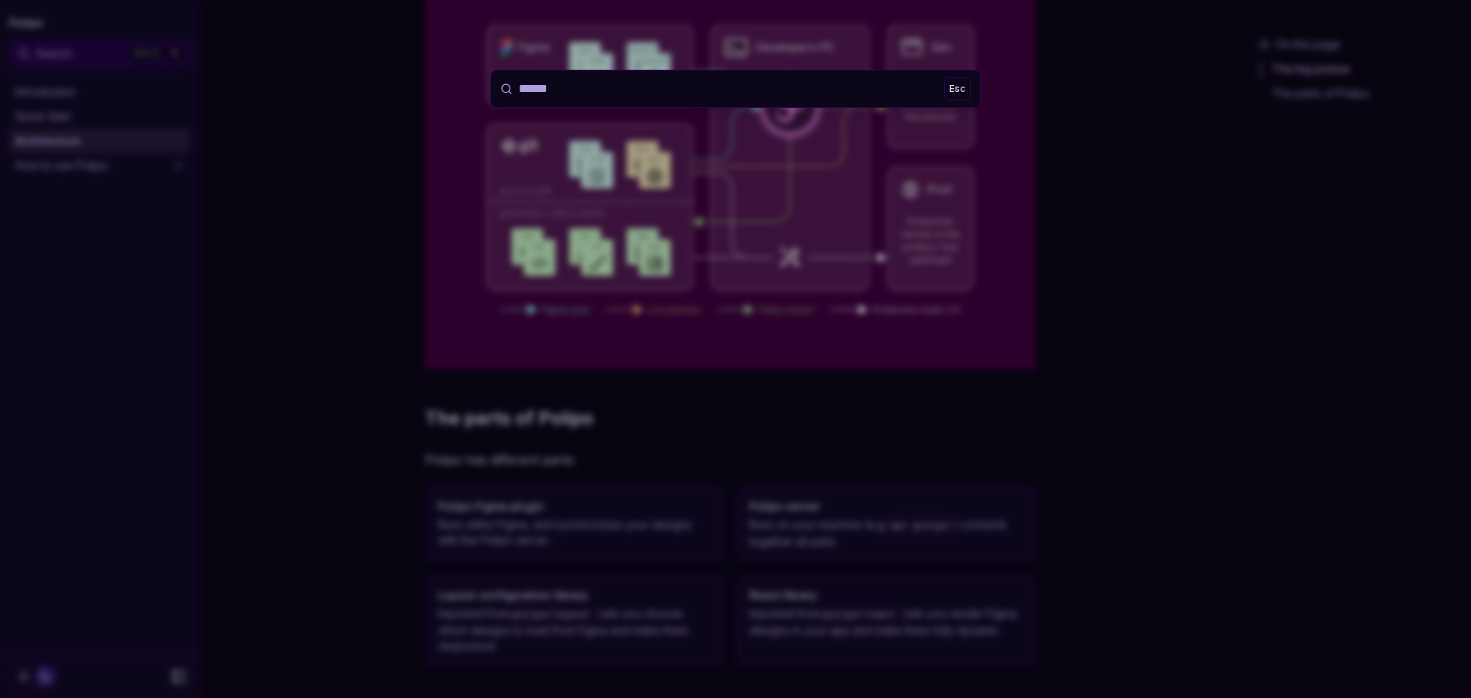
click at [1151, 154] on div at bounding box center [735, 349] width 1471 height 698
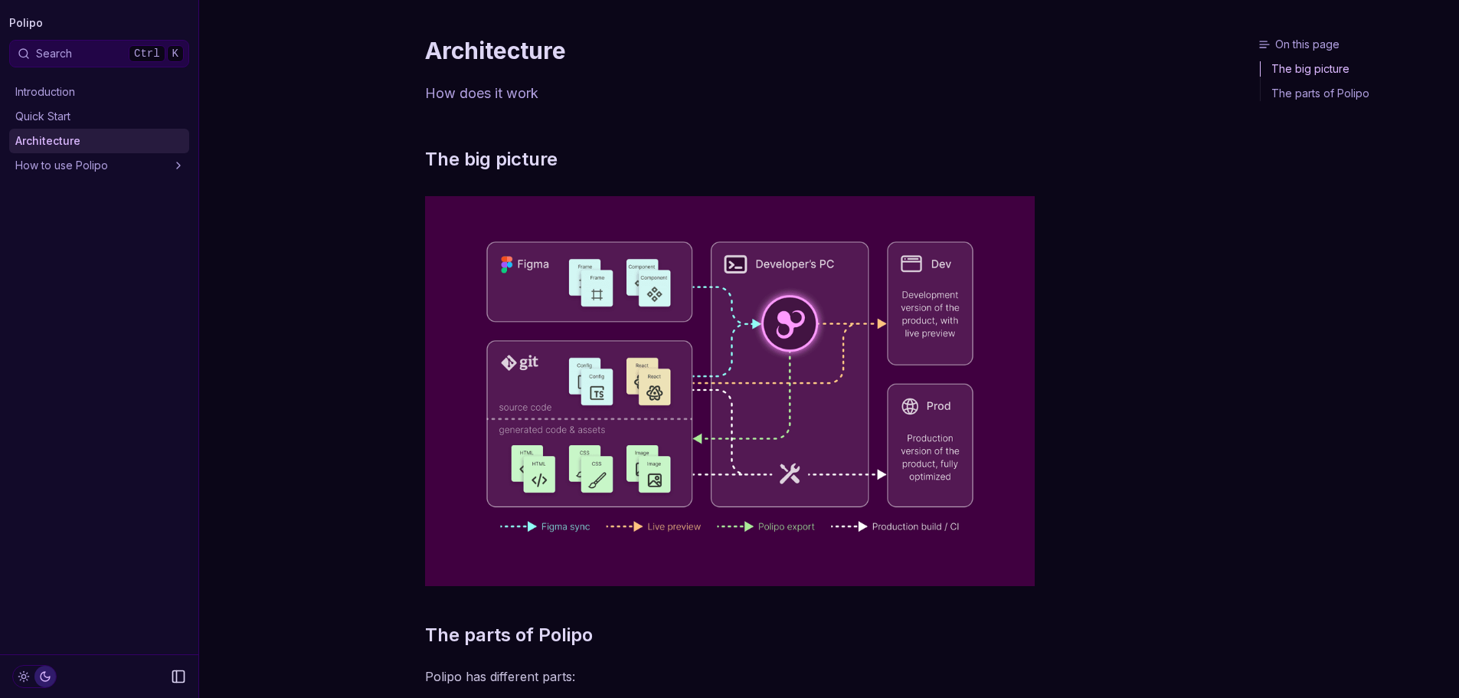
click at [100, 162] on link "How to use Polipo" at bounding box center [99, 165] width 180 height 25
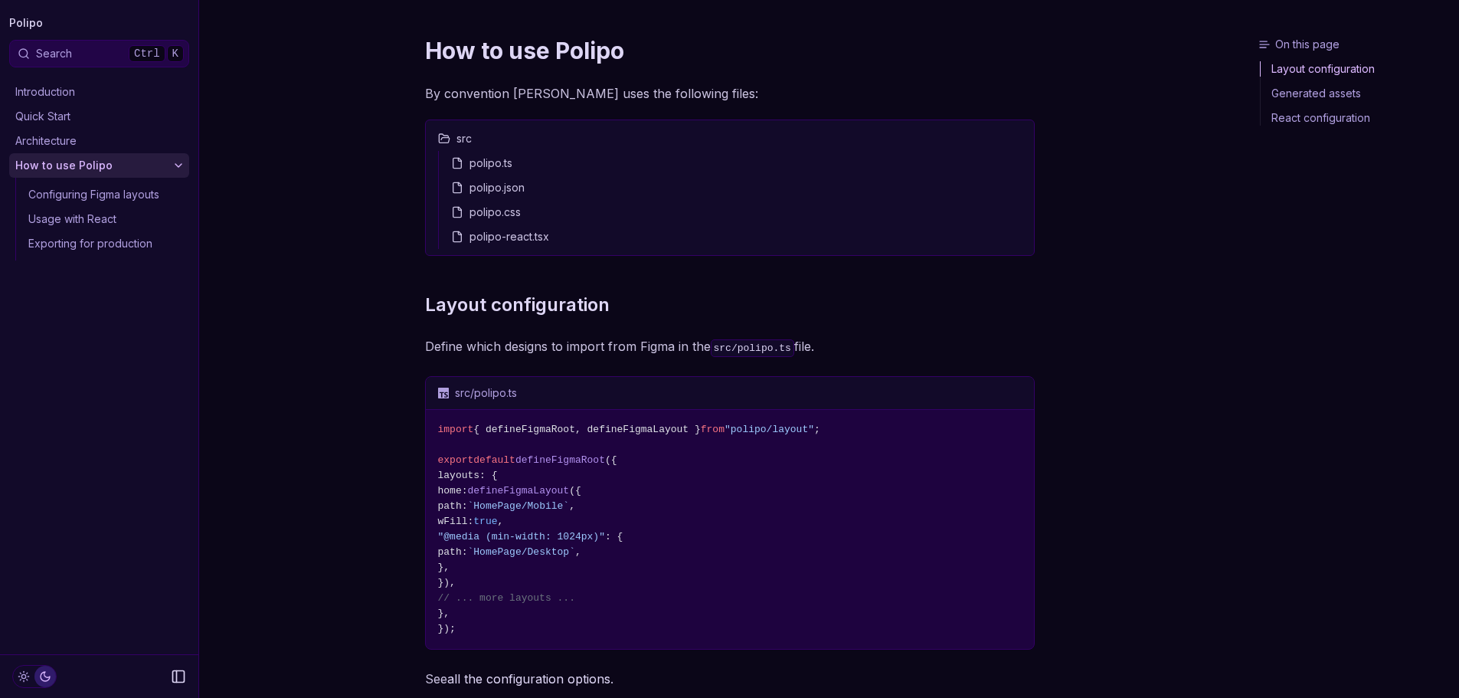
click at [123, 195] on link "Configuring Figma layouts" at bounding box center [105, 194] width 167 height 25
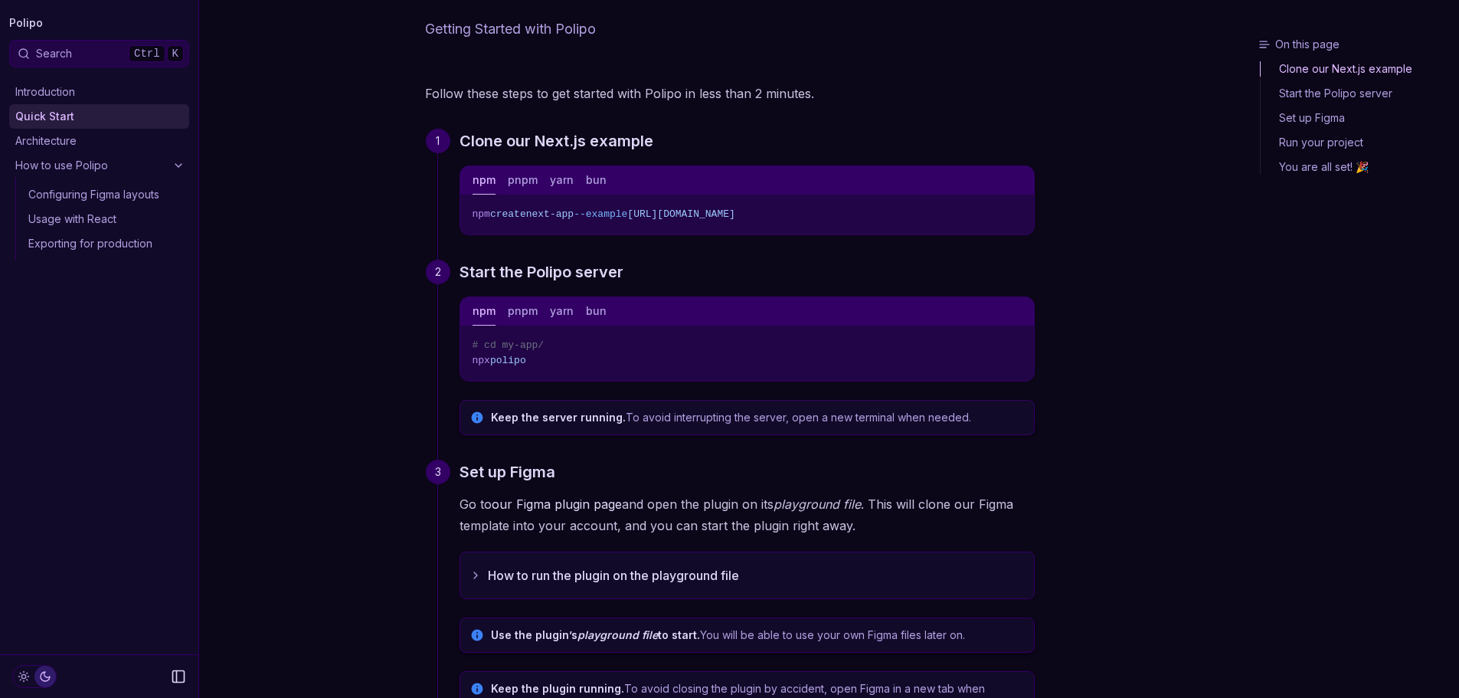
scroll to position [67, 0]
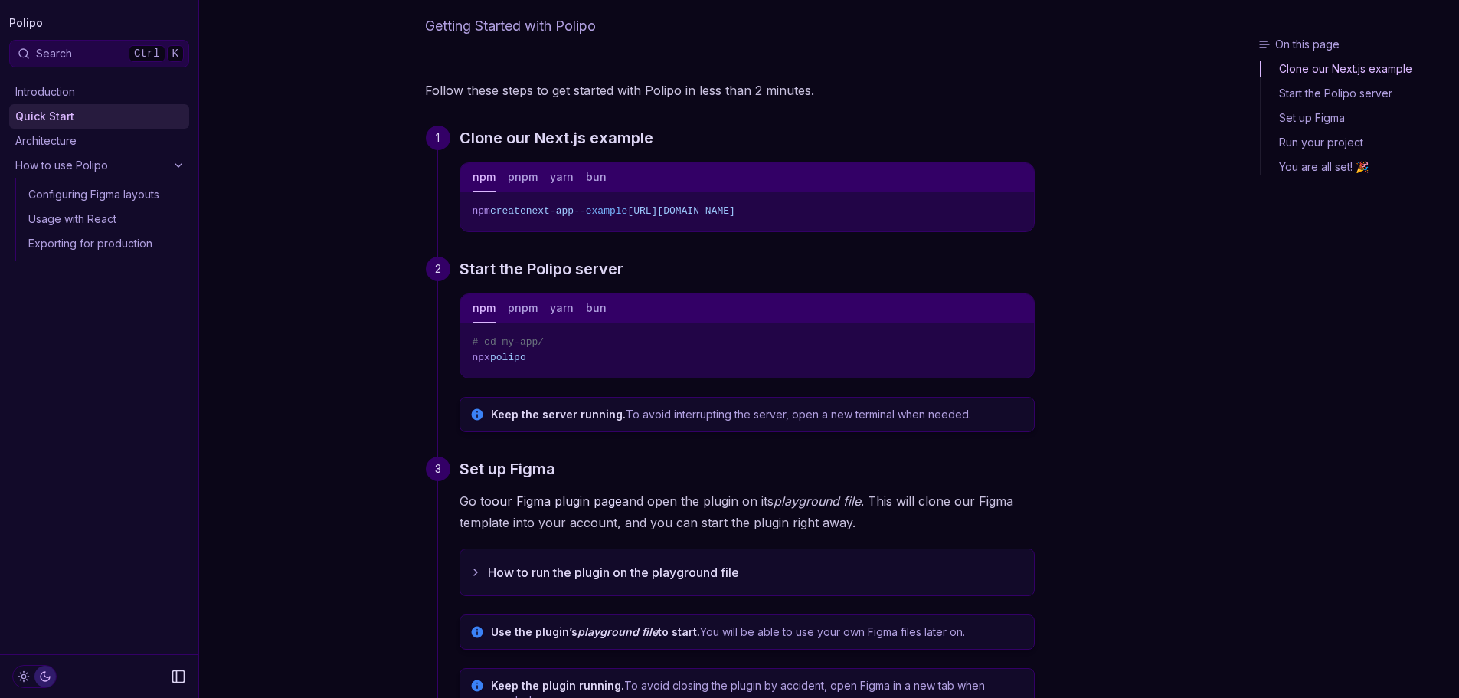
click at [605, 499] on link "our Figma plugin page" at bounding box center [557, 500] width 130 height 15
